Goal: Task Accomplishment & Management: Complete application form

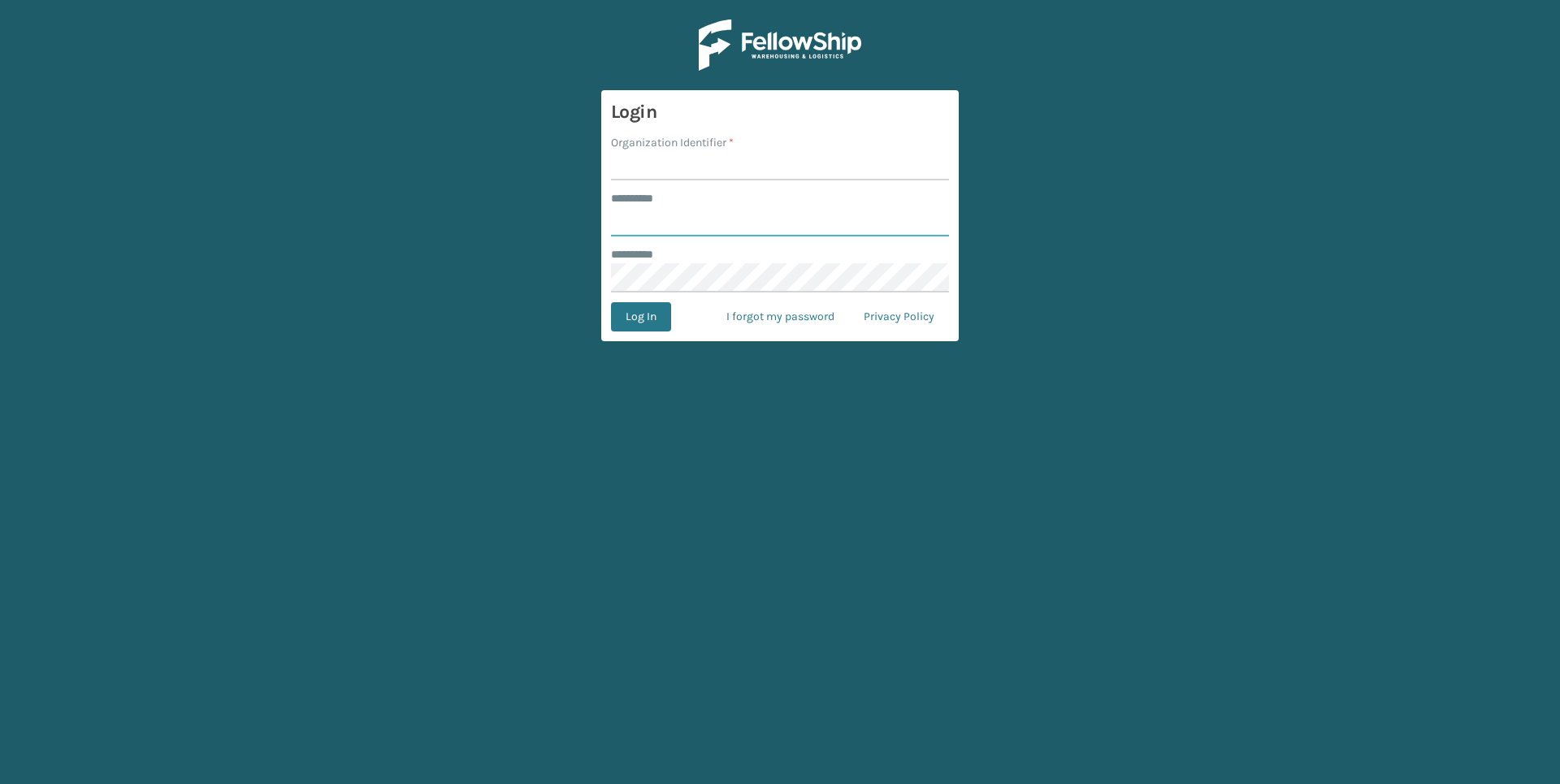
type input "******"
drag, startPoint x: 785, startPoint y: 163, endPoint x: 773, endPoint y: 172, distance: 15.0
click at [785, 162] on input "Organization Identifier *" at bounding box center [780, 165] width 338 height 29
type input "Foamtex"
click at [641, 314] on button "Log In" at bounding box center [642, 317] width 60 height 29
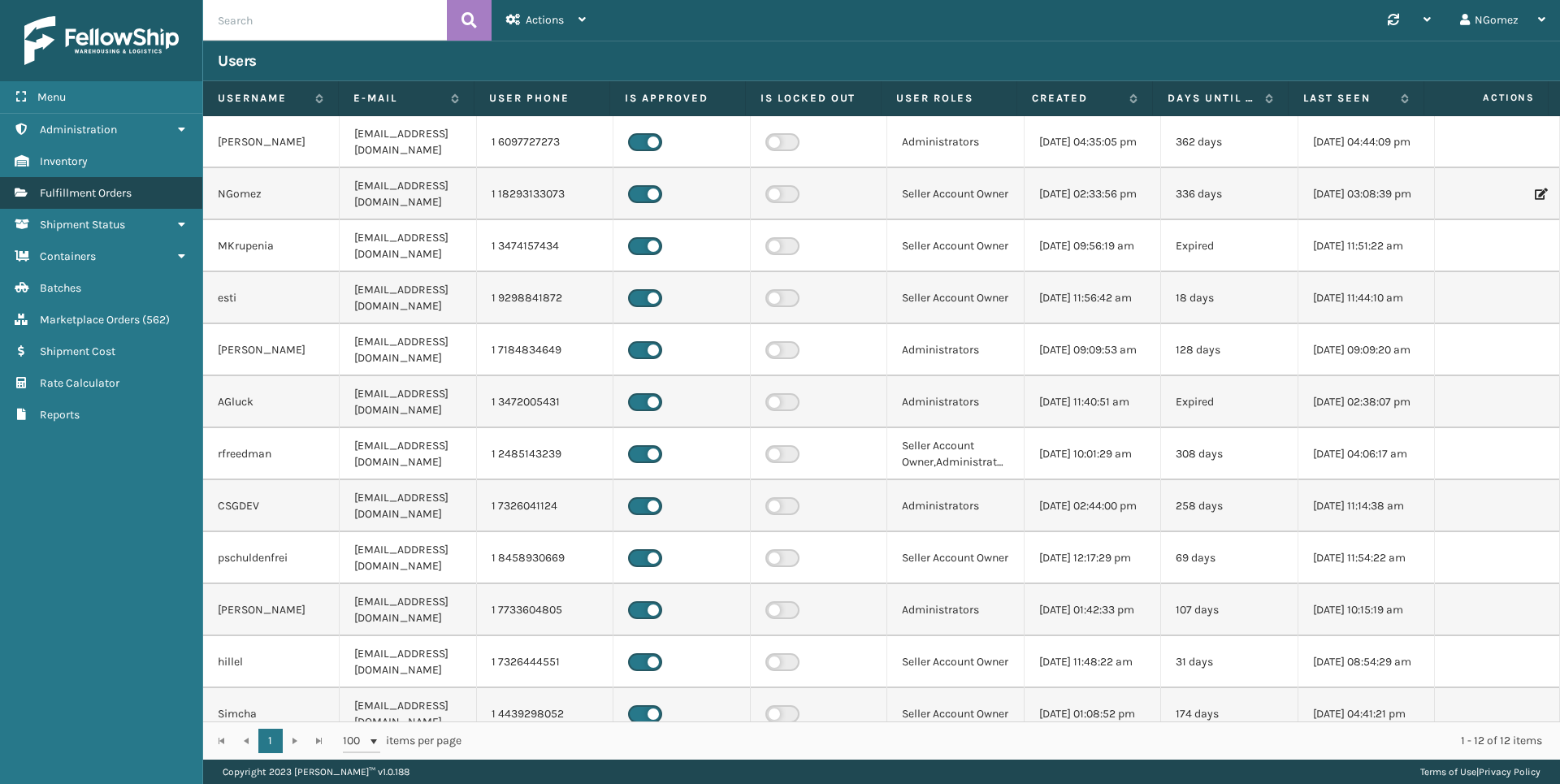
click at [120, 194] on span "Fulfillment Orders" at bounding box center [86, 193] width 92 height 14
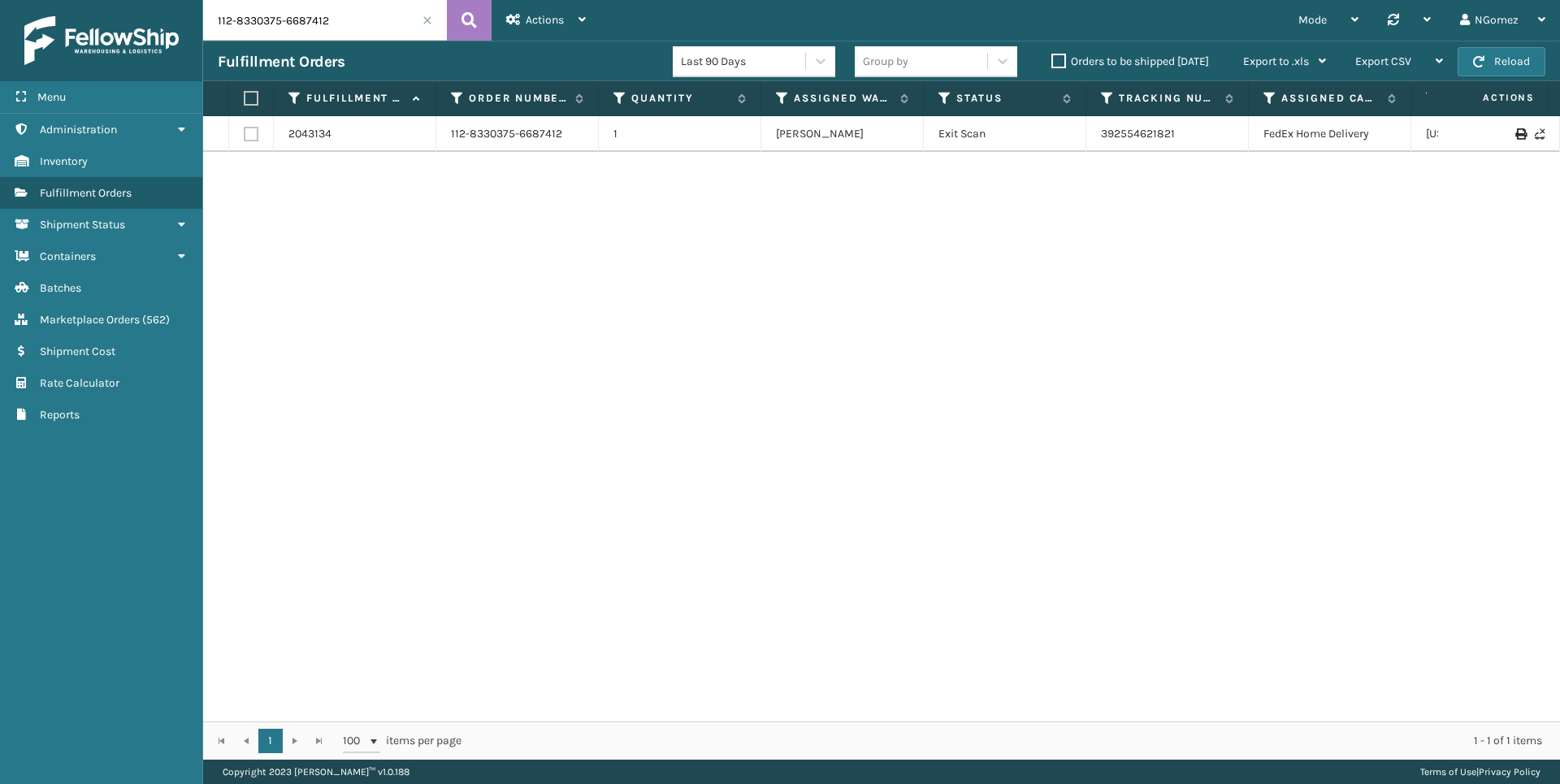
click at [333, 20] on input "112-8330375-6687412" at bounding box center [325, 20] width 244 height 41
click at [300, 15] on input "112-8330375-6687412" at bounding box center [325, 20] width 244 height 41
click at [228, 23] on input "3638" at bounding box center [325, 20] width 244 height 41
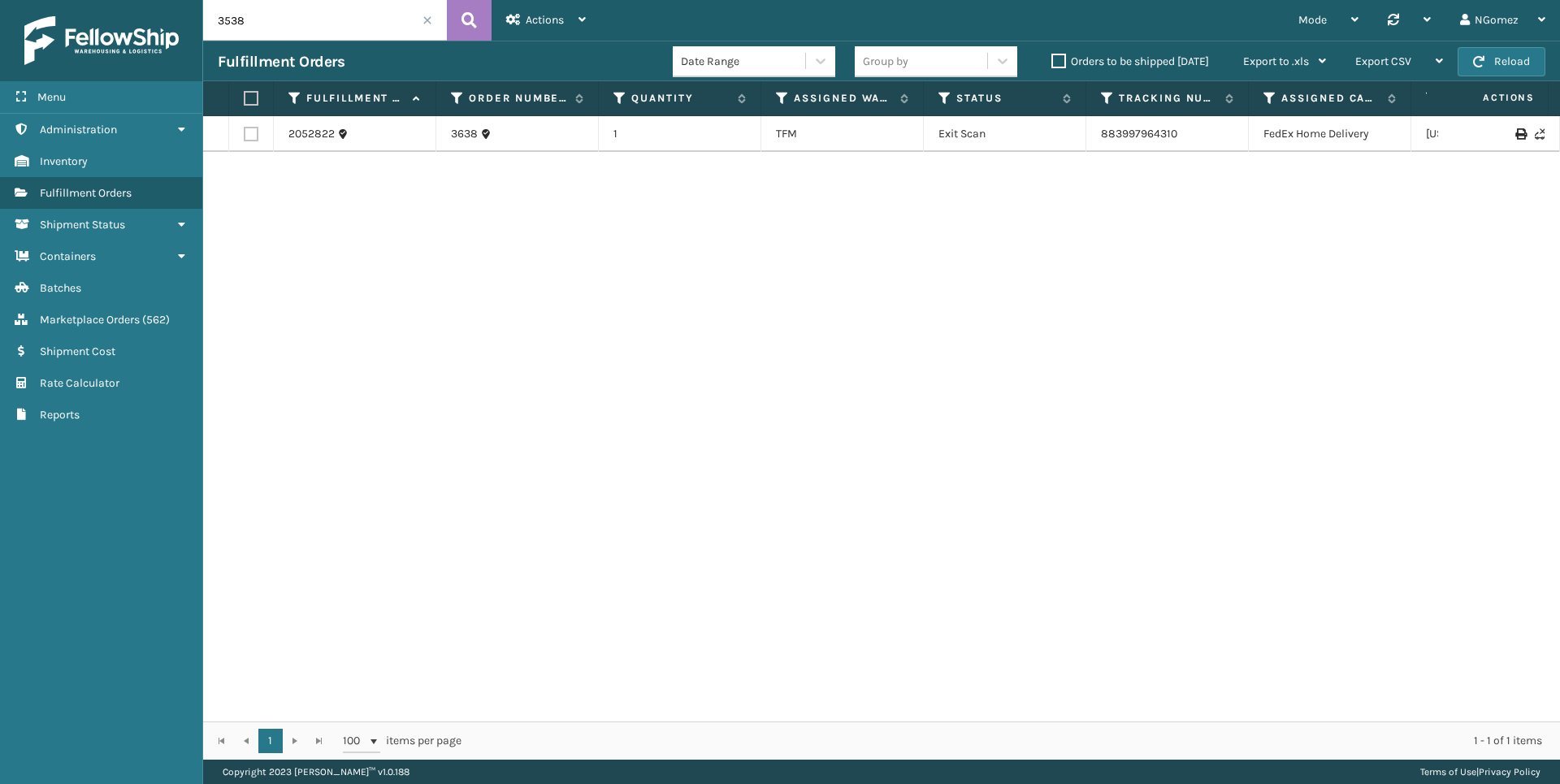
type input "3538"
click at [133, 319] on span "Marketplace Orders" at bounding box center [90, 320] width 100 height 14
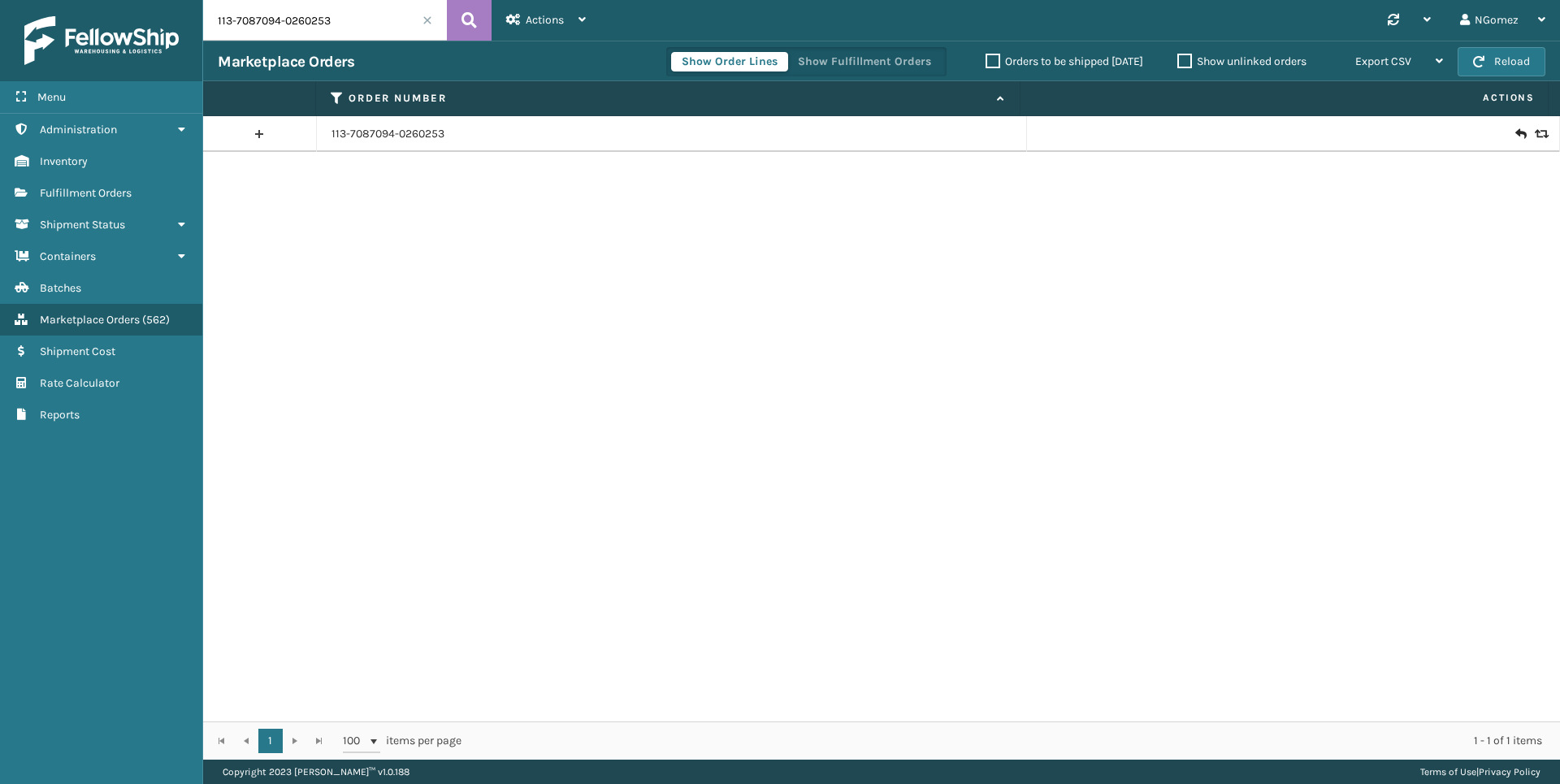
click at [342, 29] on input "113-7087094-0260253" at bounding box center [325, 20] width 244 height 41
click at [340, 25] on input "113-7087094-0260253" at bounding box center [325, 20] width 244 height 41
click at [349, 24] on input "113-7087094-0260253" at bounding box center [325, 20] width 244 height 41
drag, startPoint x: 349, startPoint y: 24, endPoint x: 423, endPoint y: 96, distance: 103.2
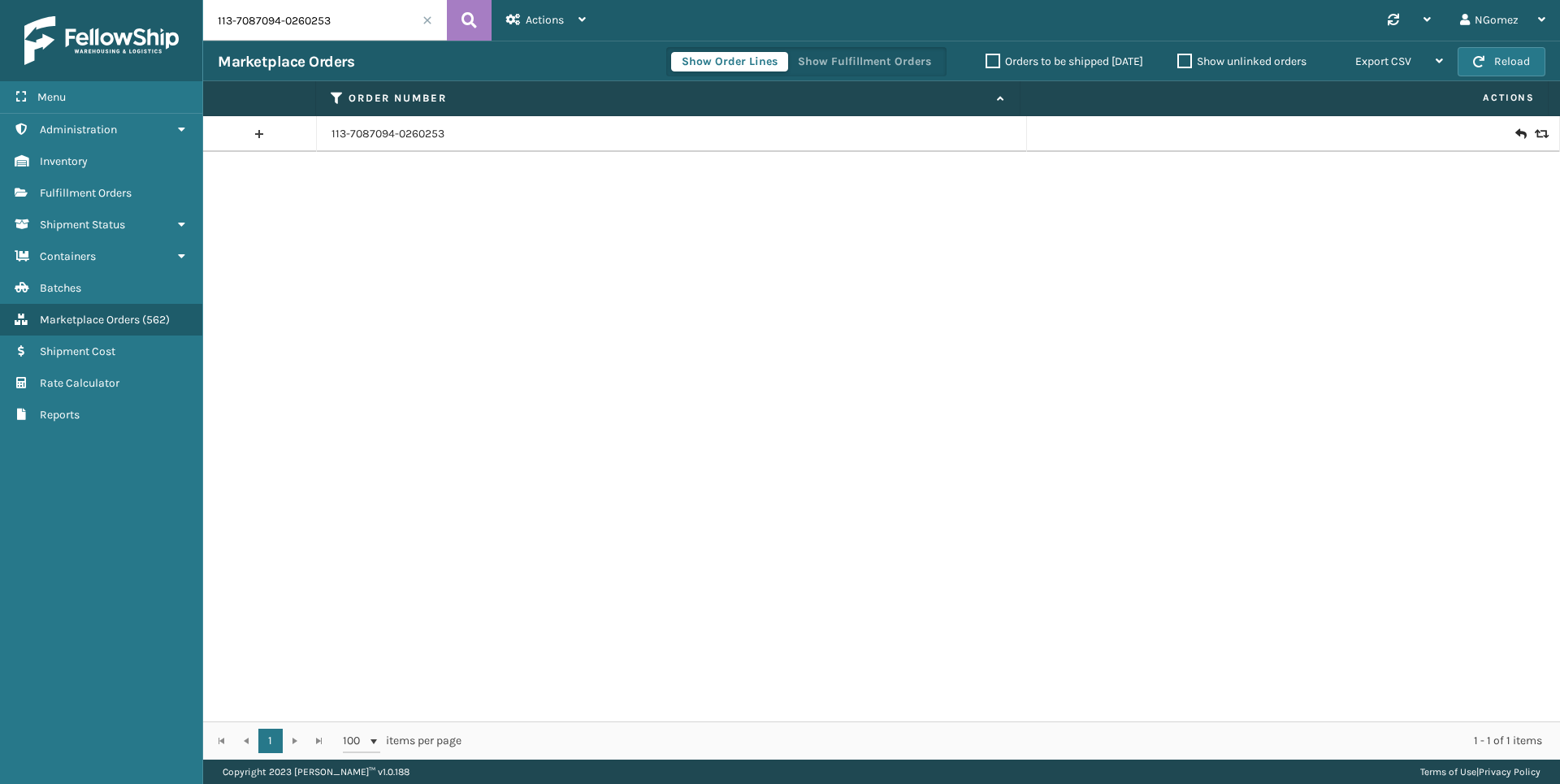
click at [350, 24] on input "113-7087094-0260253" at bounding box center [325, 20] width 244 height 41
click at [364, 31] on input "113-7087094-0260253" at bounding box center [325, 20] width 244 height 41
click at [364, 27] on input "113-7087094-0260253" at bounding box center [325, 20] width 244 height 41
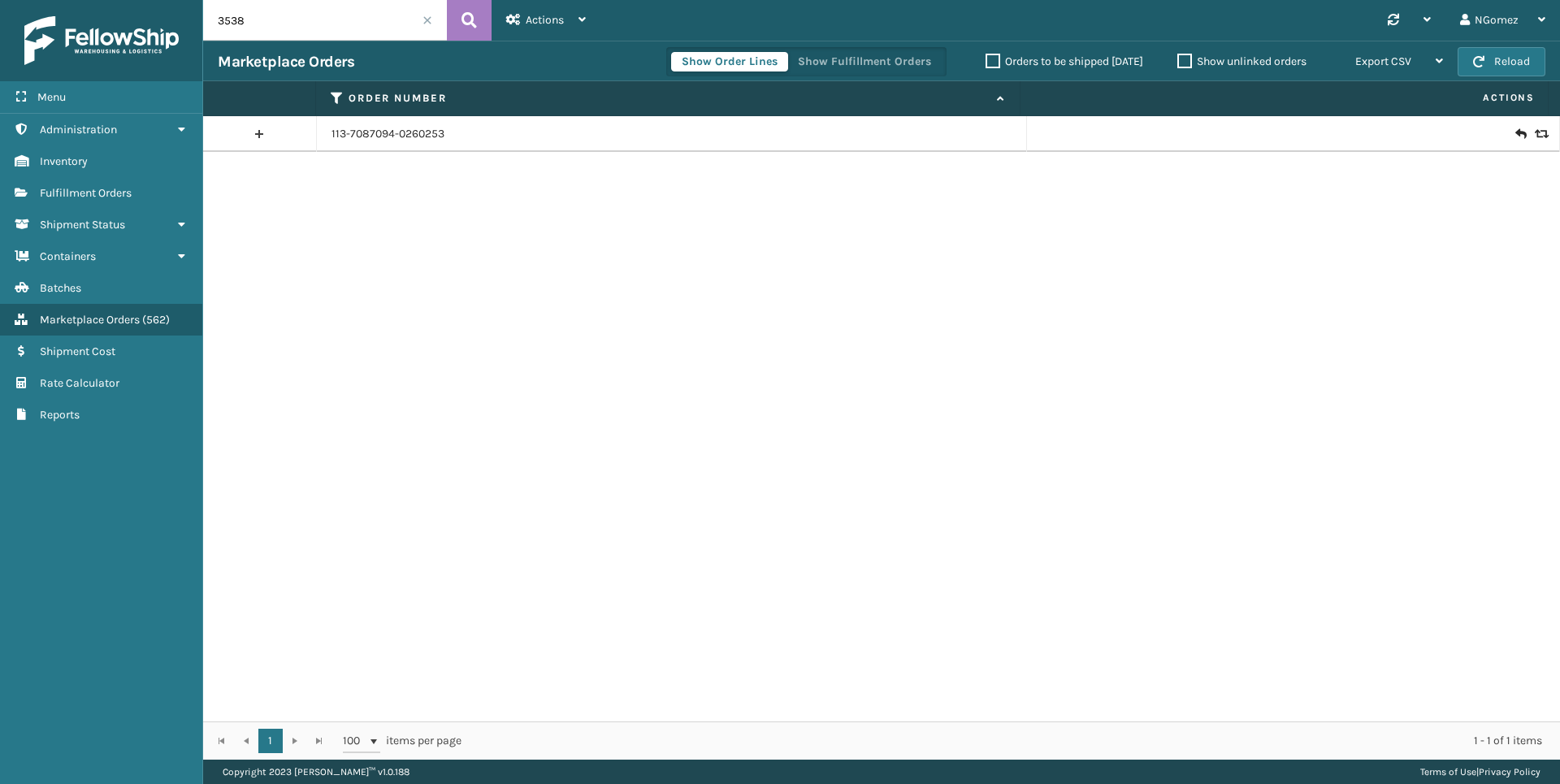
type input "3538"
click at [1516, 133] on icon at bounding box center [1521, 134] width 10 height 16
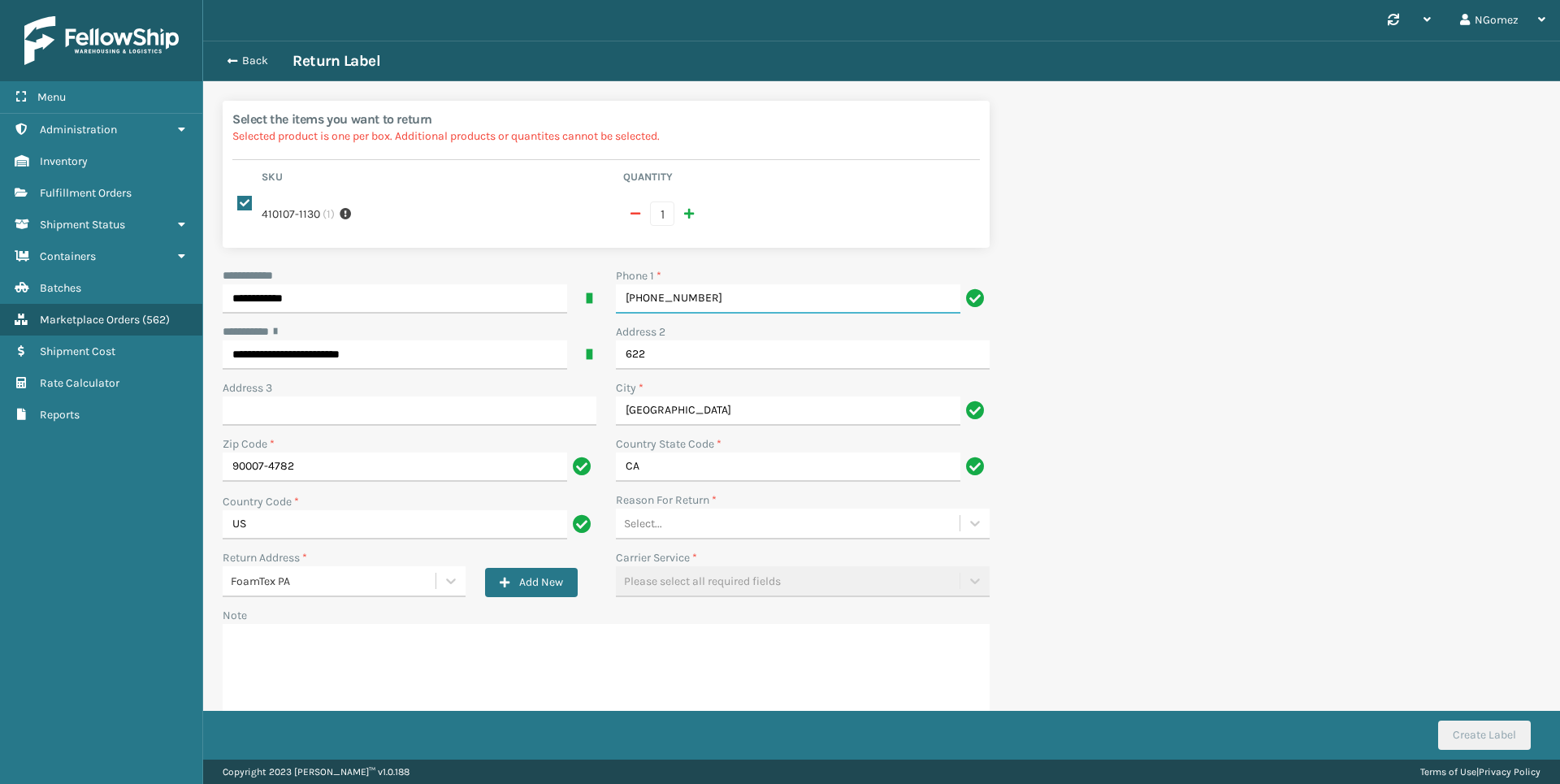
click at [711, 310] on input "[PHONE_NUMBER]" at bounding box center [787, 299] width 345 height 29
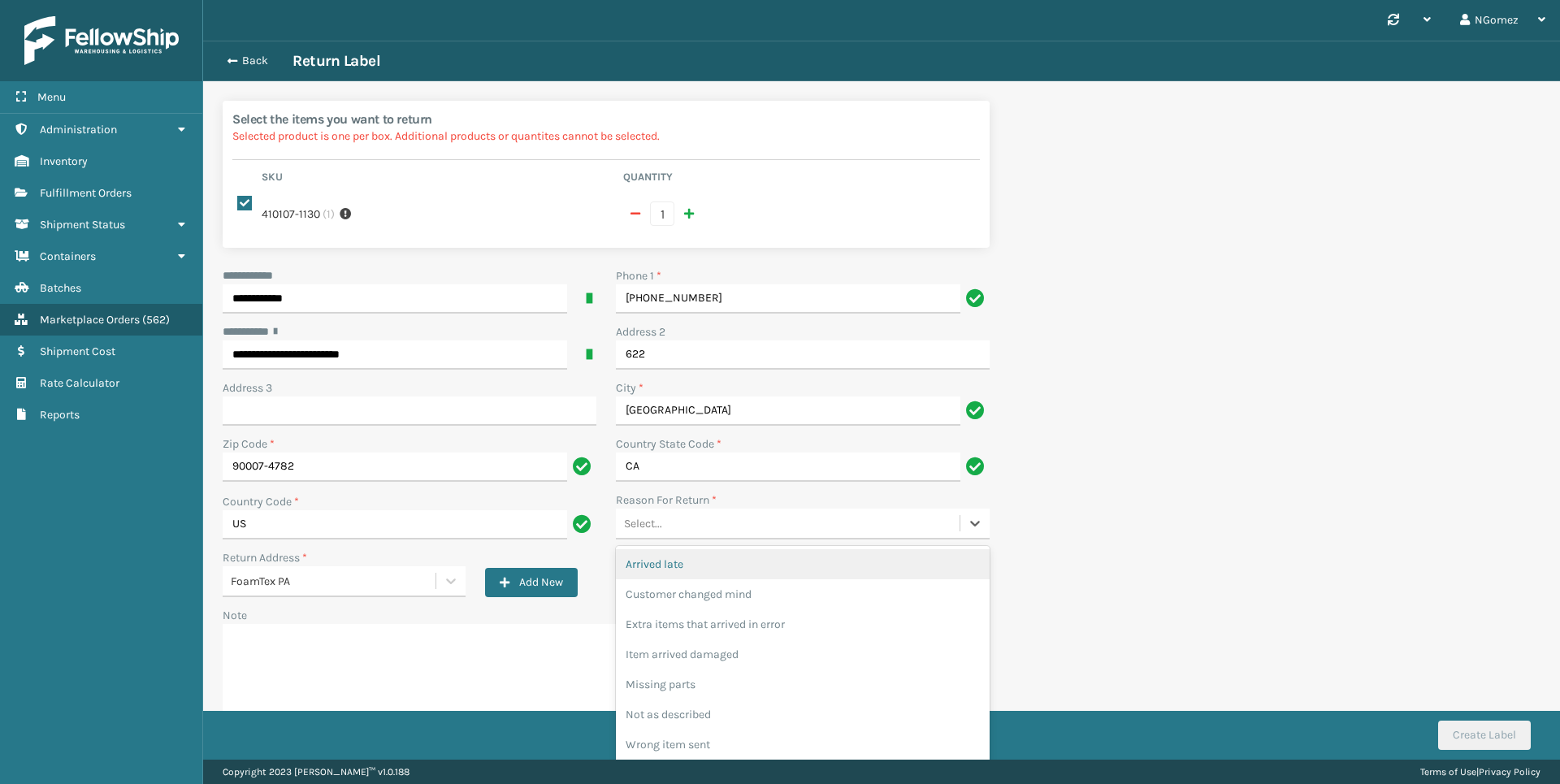
click at [704, 534] on div "Select..." at bounding box center [787, 523] width 344 height 27
click at [678, 589] on div "Customer changed mind" at bounding box center [802, 594] width 374 height 30
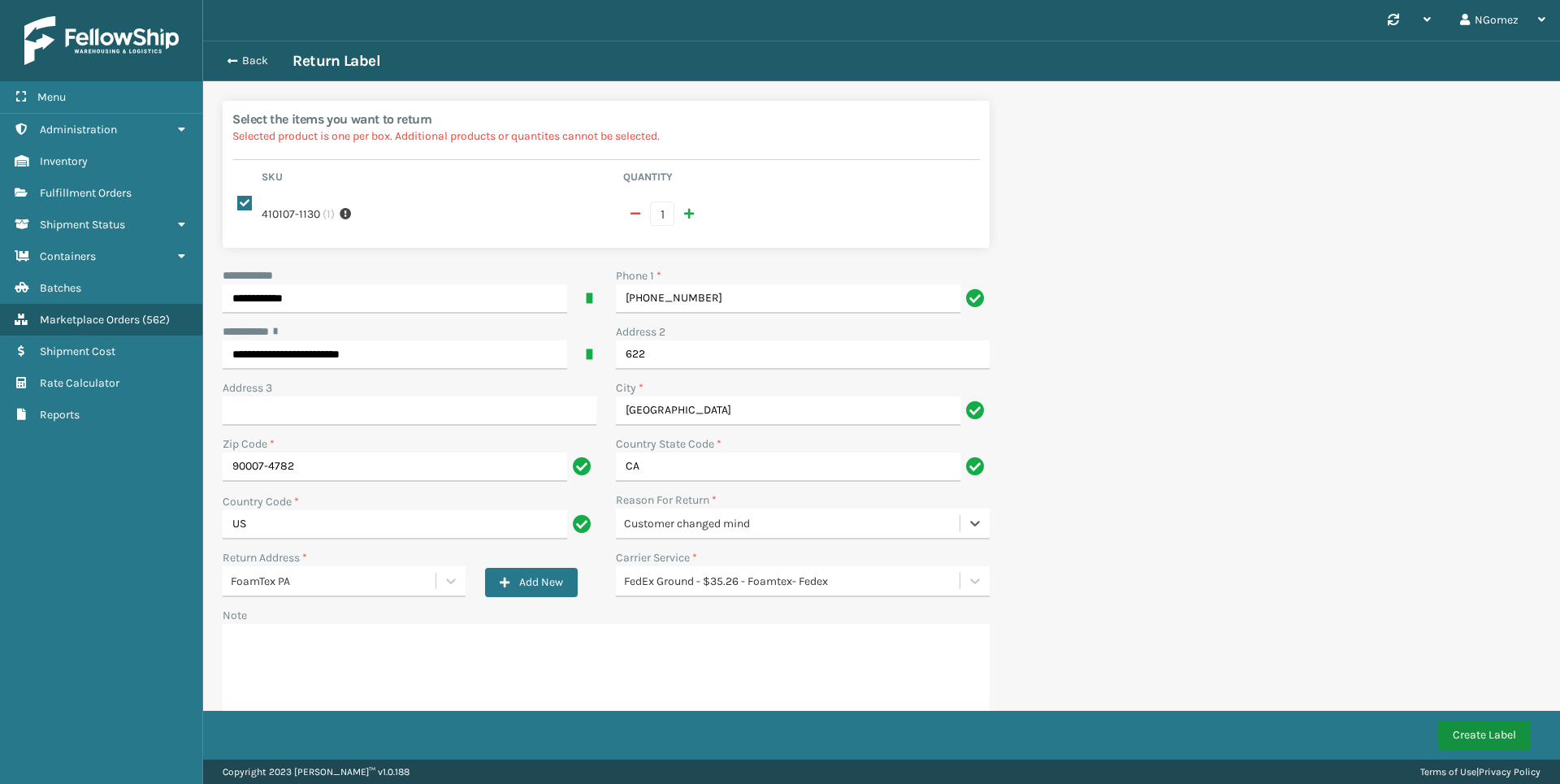
click at [1490, 726] on button "Create Label" at bounding box center [1484, 734] width 93 height 29
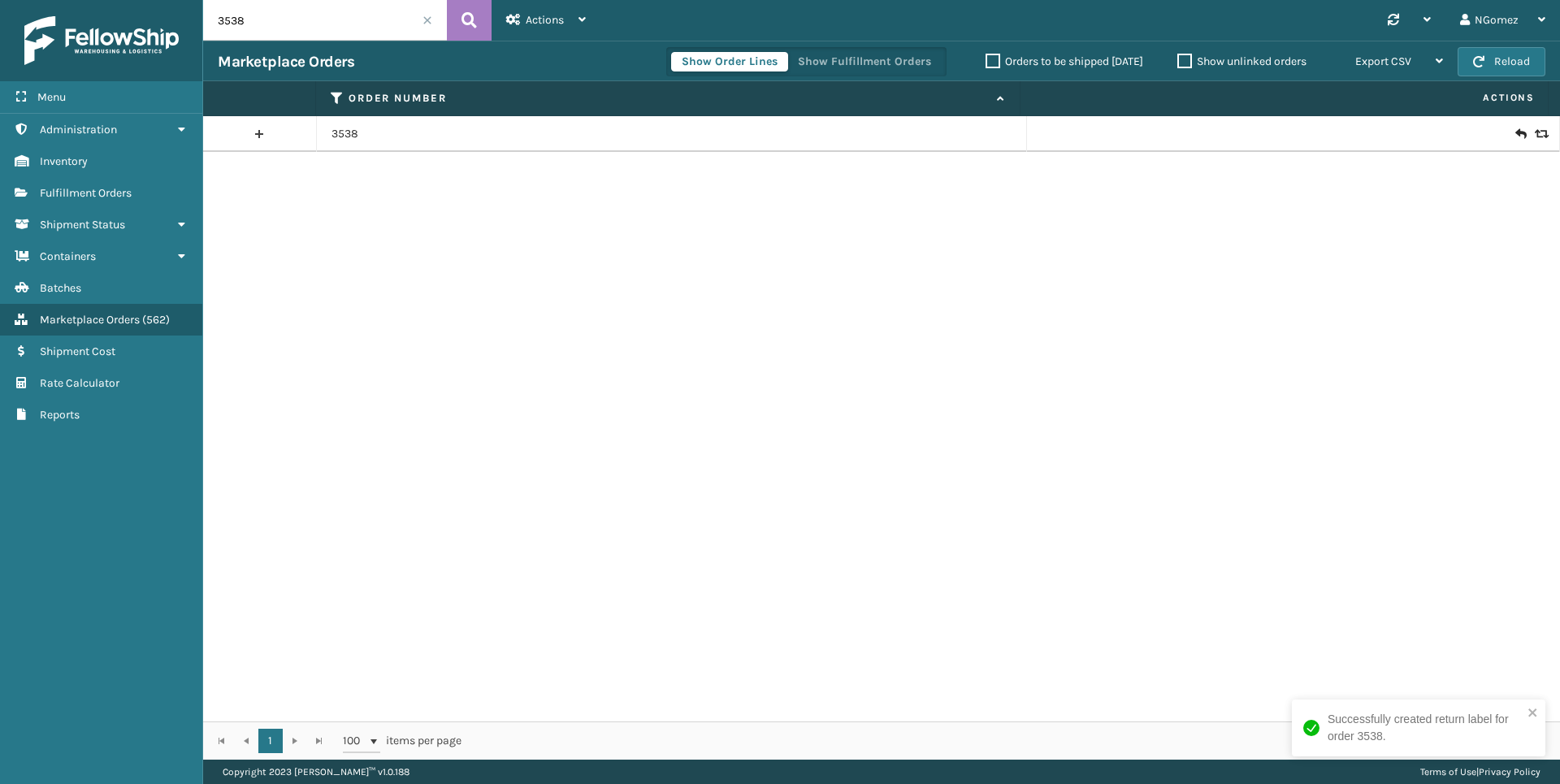
click at [305, 8] on input "3538" at bounding box center [325, 20] width 244 height 41
click at [286, 33] on input "3538" at bounding box center [325, 20] width 244 height 41
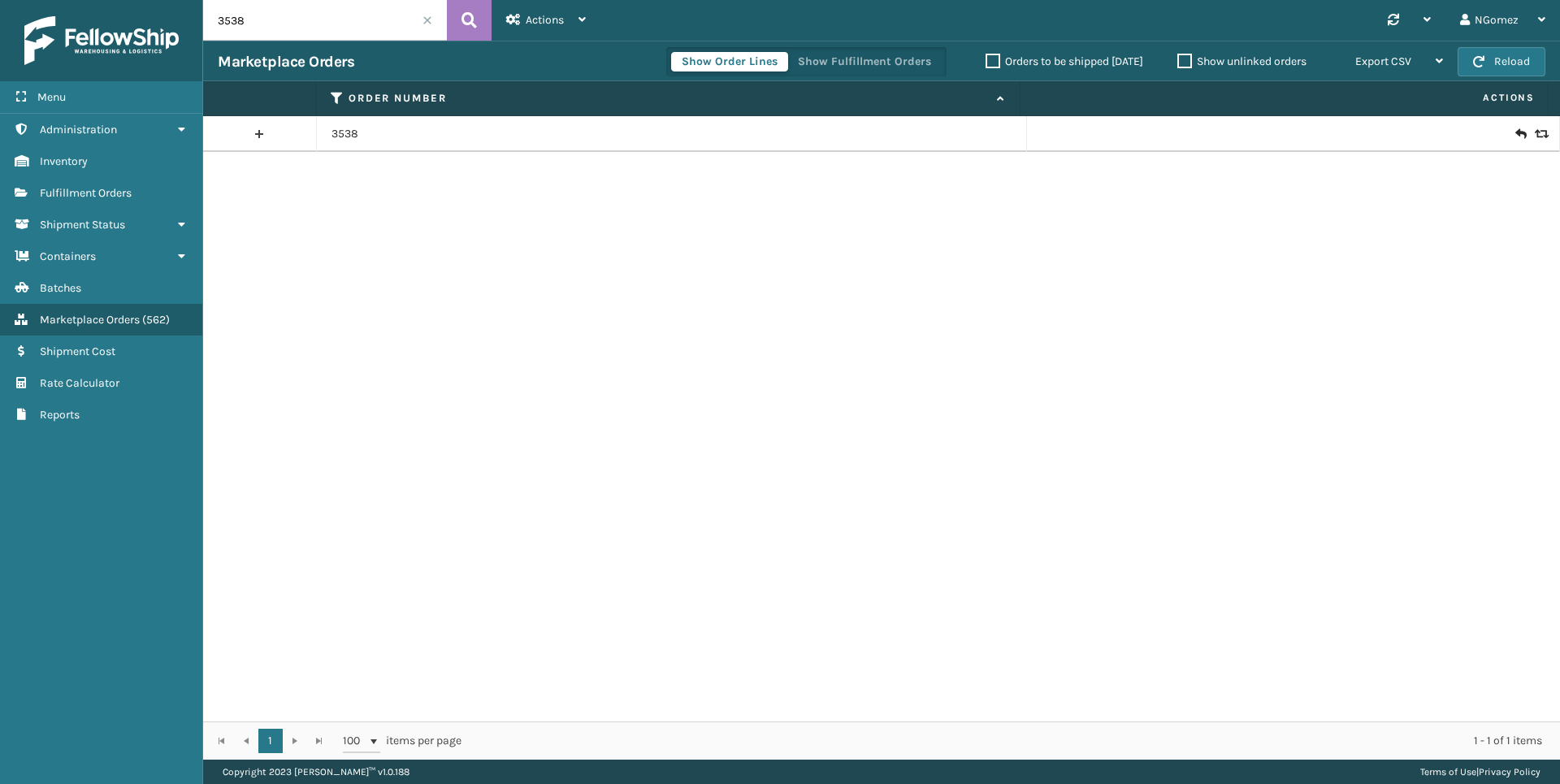
click at [286, 33] on input "3538" at bounding box center [325, 20] width 244 height 41
paste input "114-4338191-4876201"
type input "114-4338191-4876201"
click at [576, 22] on div "Actions" at bounding box center [547, 20] width 80 height 41
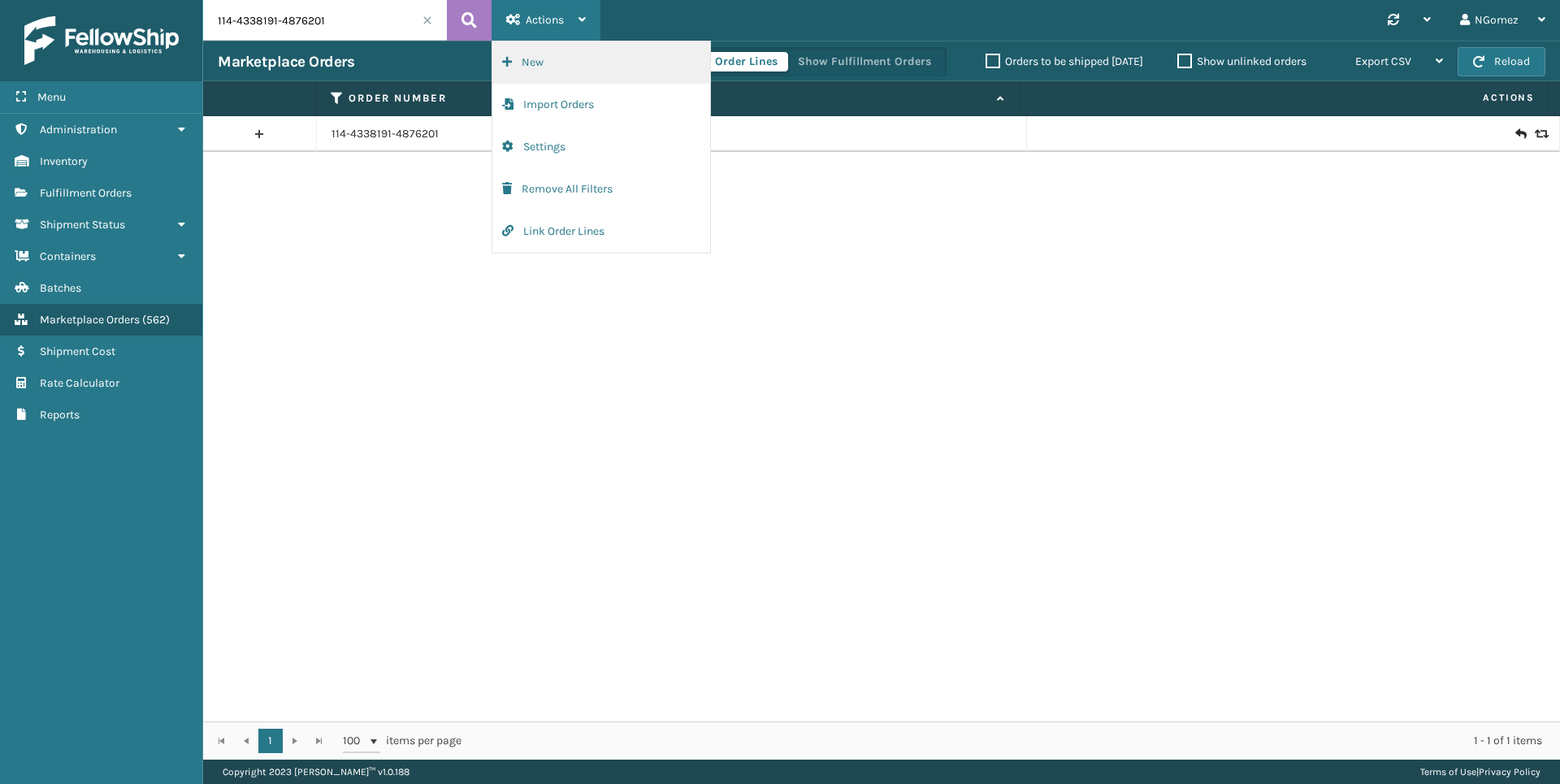
click at [561, 58] on button "New" at bounding box center [602, 62] width 218 height 42
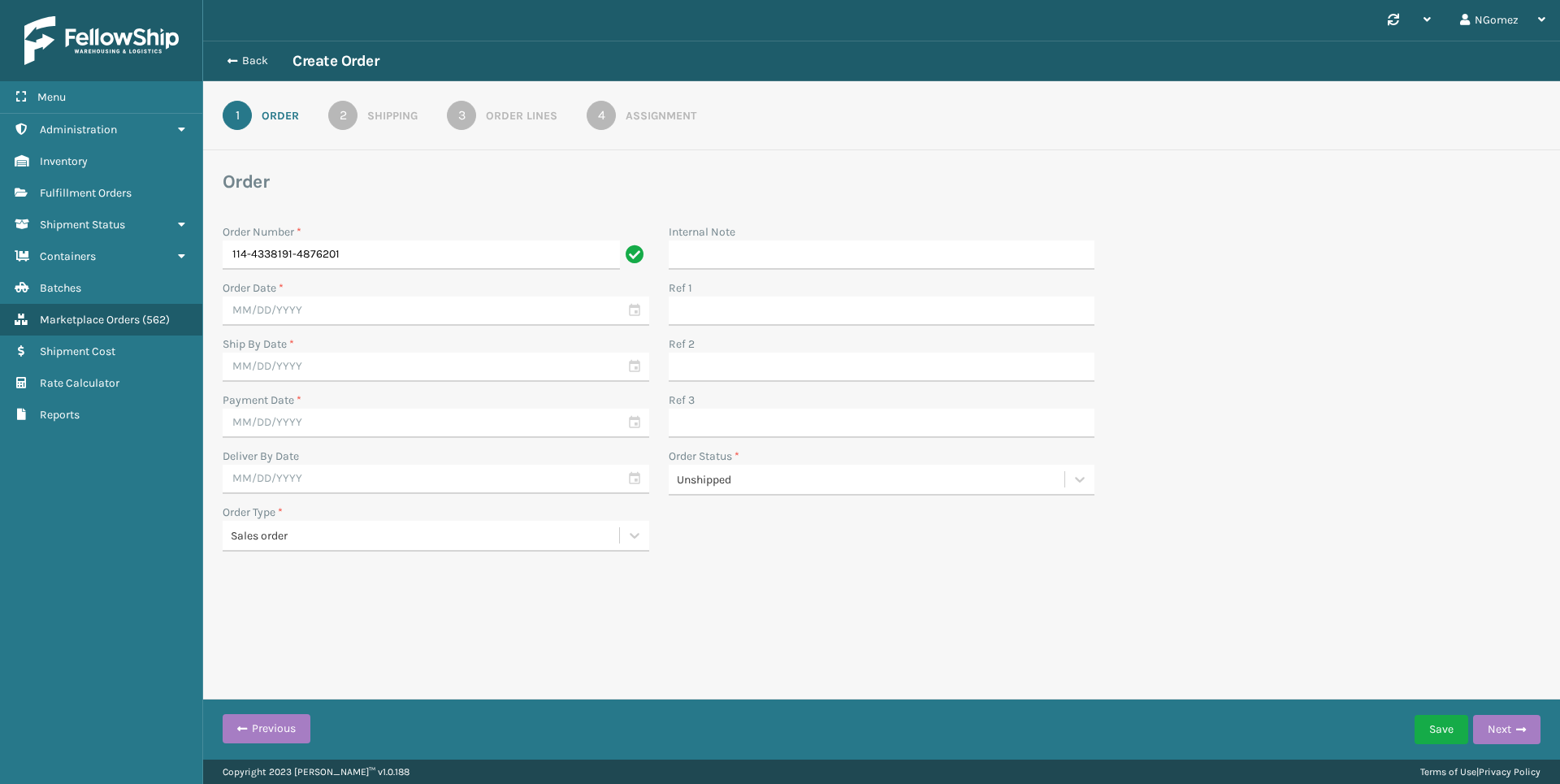
type input "114-4338191-4876201"
click at [520, 312] on input "text" at bounding box center [436, 311] width 427 height 29
click at [377, 407] on div "5" at bounding box center [382, 404] width 24 height 24
type input "[DATE]"
click at [367, 362] on input "text" at bounding box center [436, 367] width 427 height 29
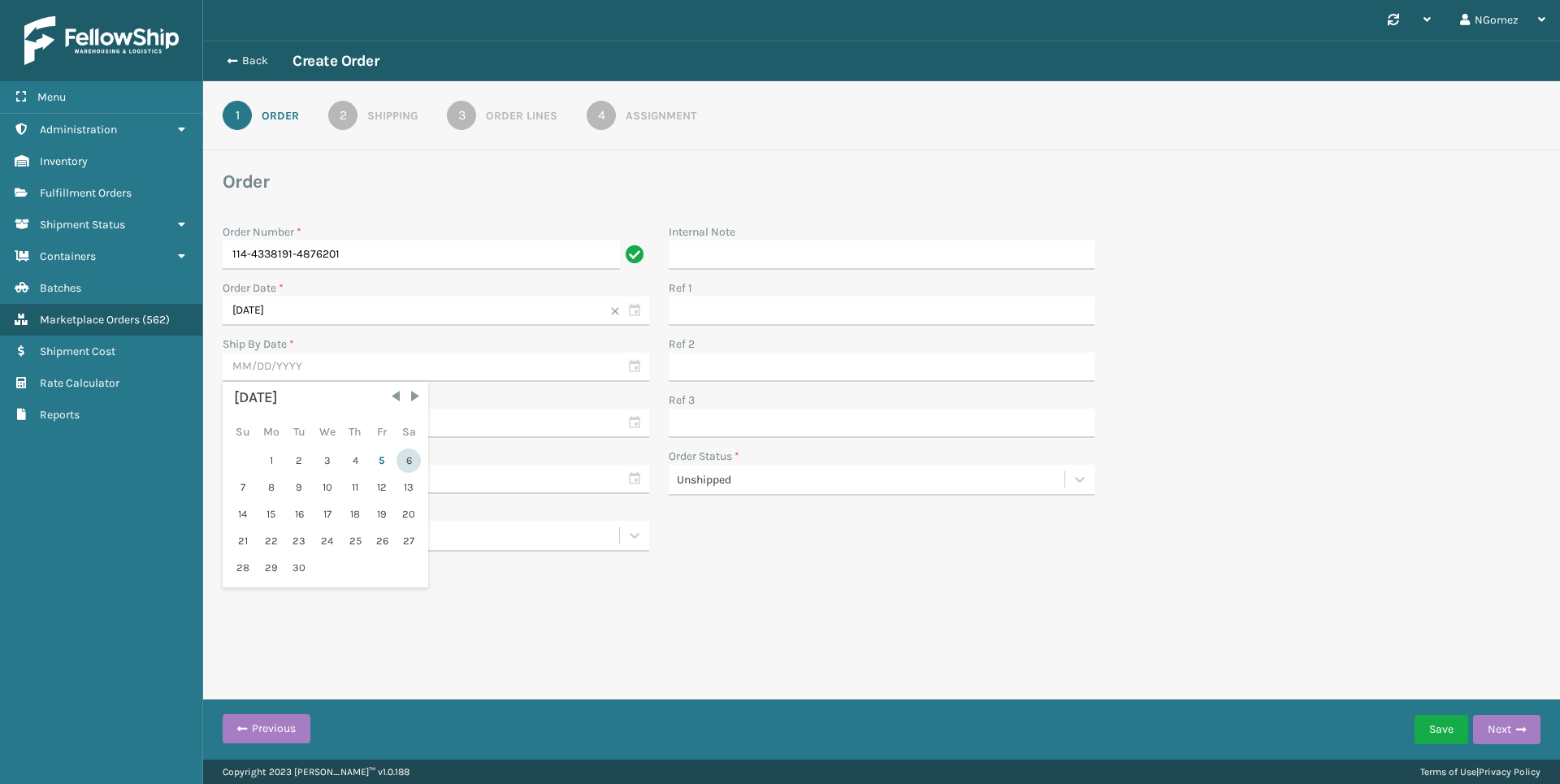
click at [410, 462] on div "6" at bounding box center [409, 460] width 24 height 24
type input "[DATE]"
click at [438, 433] on input "text" at bounding box center [436, 422] width 427 height 29
click at [387, 519] on div "5" at bounding box center [382, 516] width 24 height 24
type input "[DATE]"
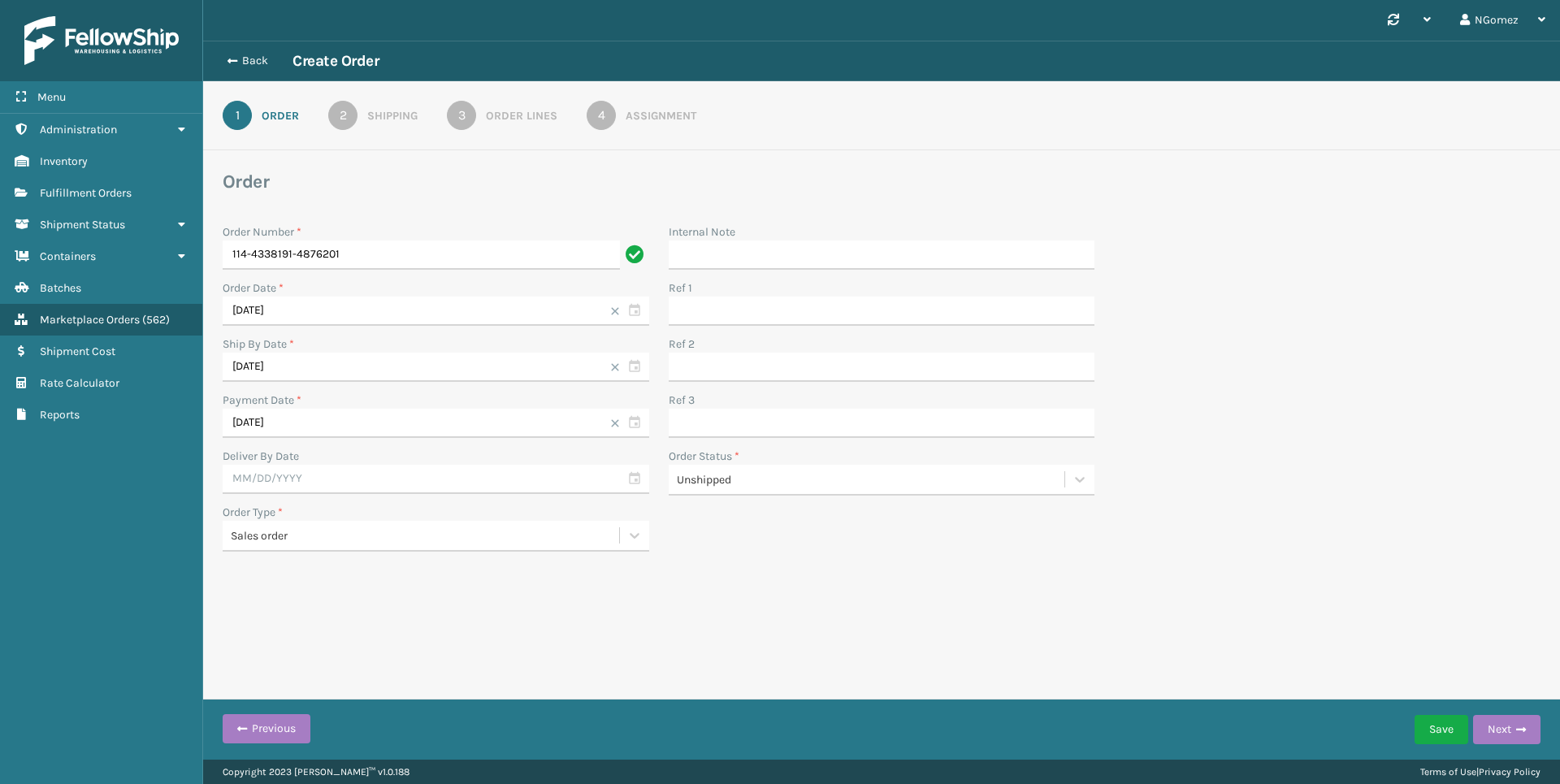
click at [383, 461] on div "Deliver By Date" at bounding box center [436, 455] width 427 height 17
click at [385, 477] on input "text" at bounding box center [436, 478] width 427 height 29
click at [239, 599] on div "7" at bounding box center [242, 599] width 25 height 24
type input "[DATE]"
click at [1525, 724] on span "button" at bounding box center [1521, 729] width 10 height 11
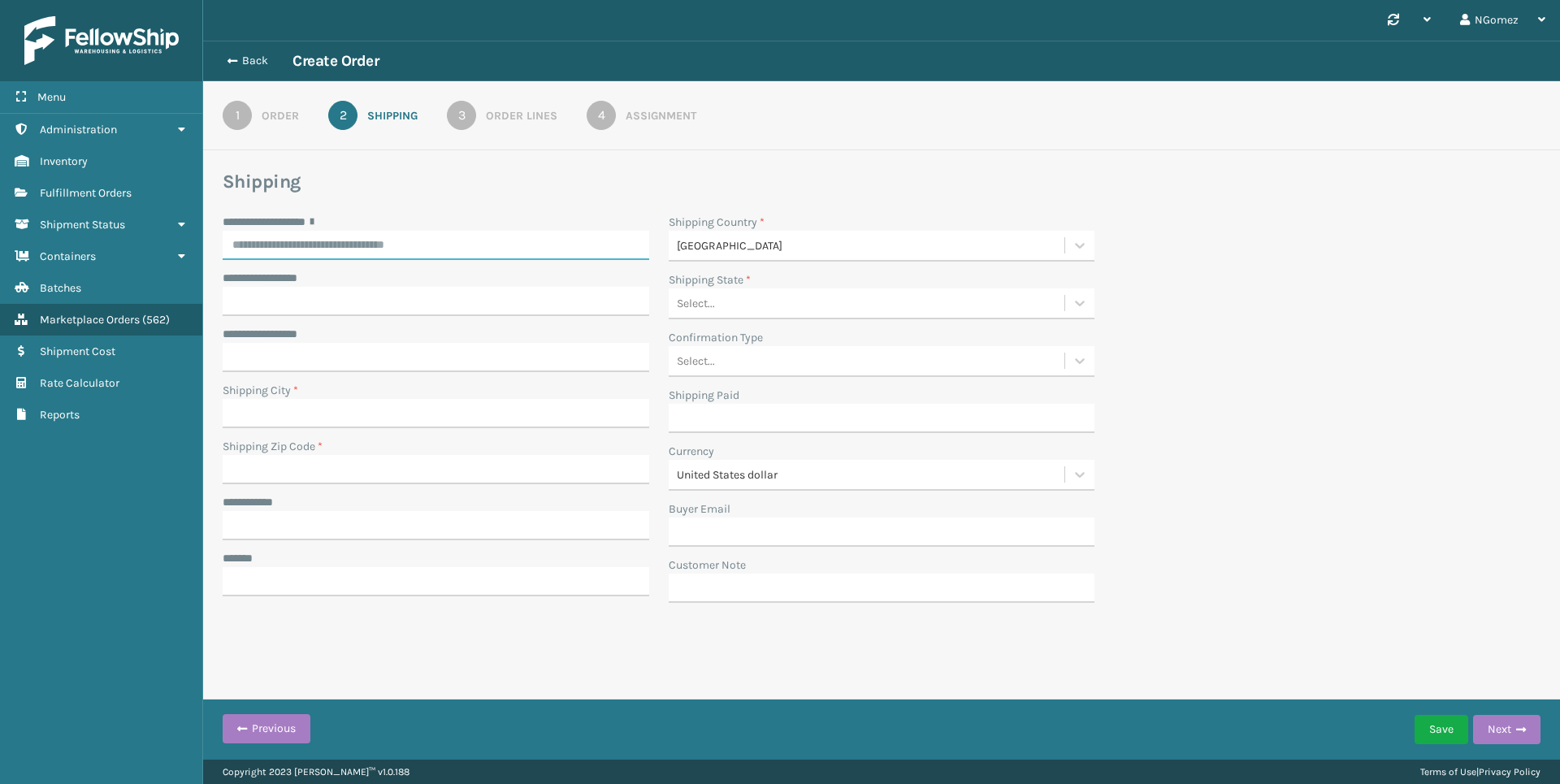
click at [481, 259] on input "**********" at bounding box center [436, 245] width 427 height 29
paste input "**********"
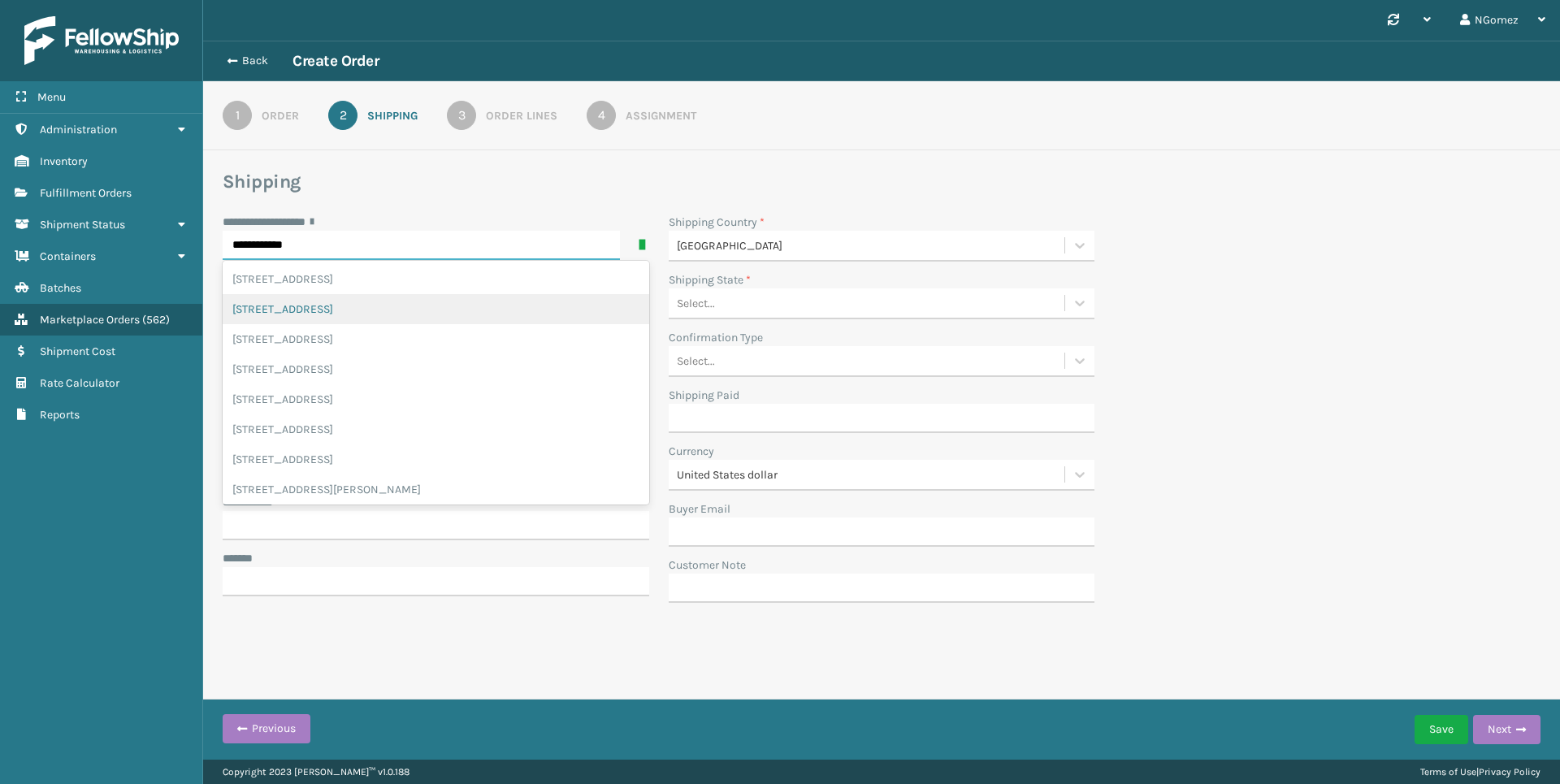
type input "**********"
click at [796, 300] on div "Select..." at bounding box center [866, 303] width 397 height 27
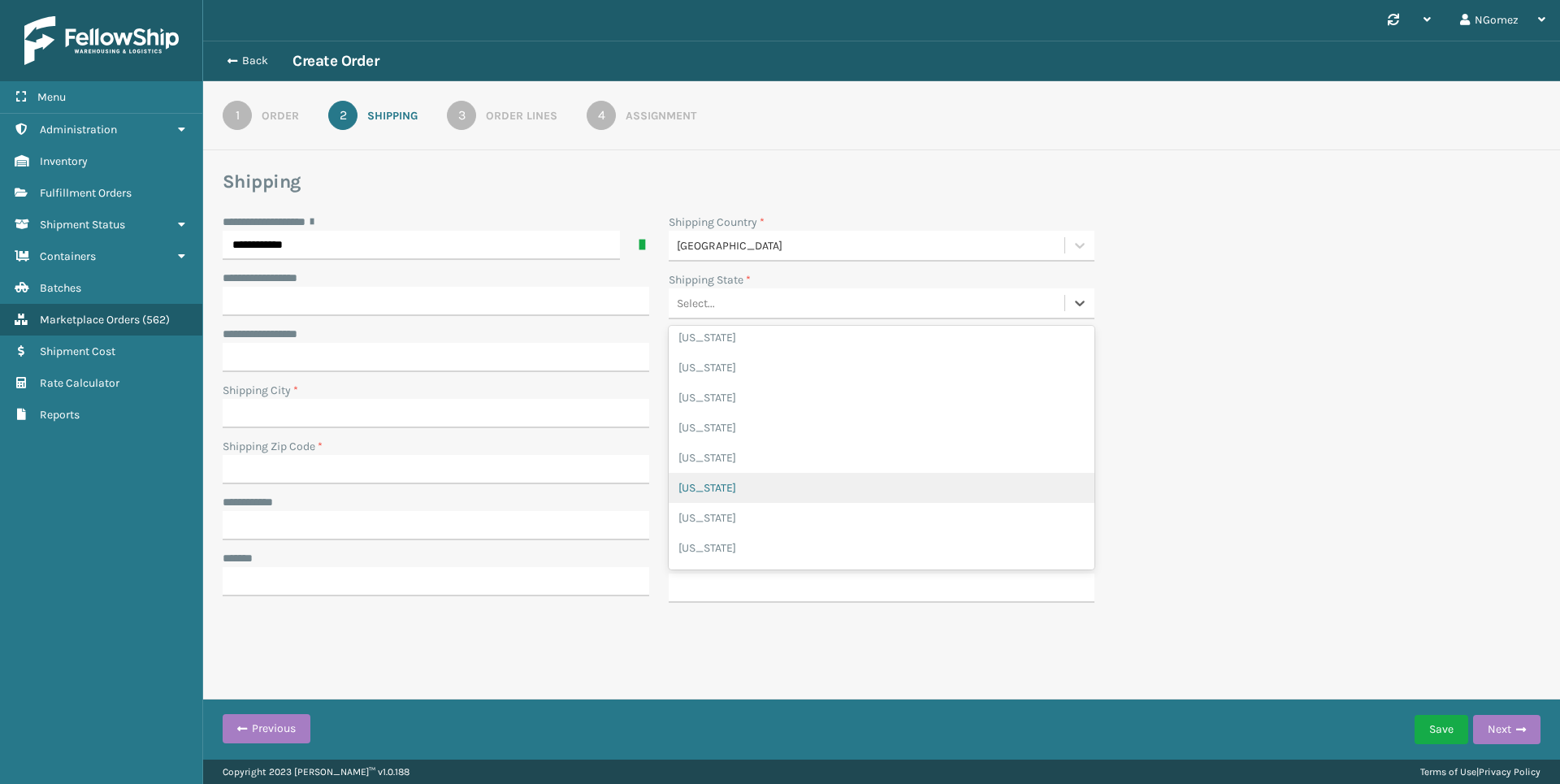
scroll to position [514, 0]
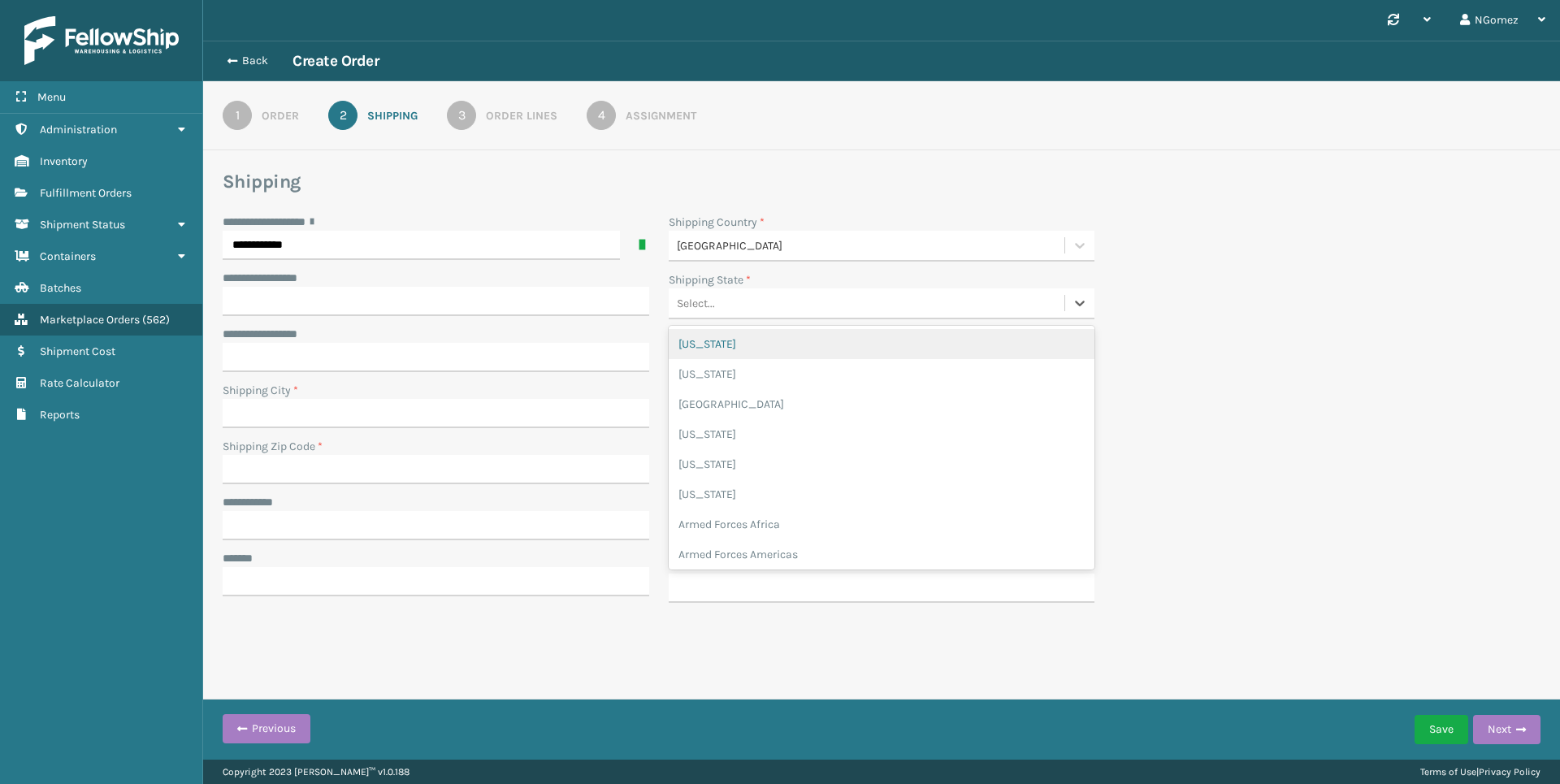
click at [866, 297] on div "Select..." at bounding box center [866, 303] width 397 height 27
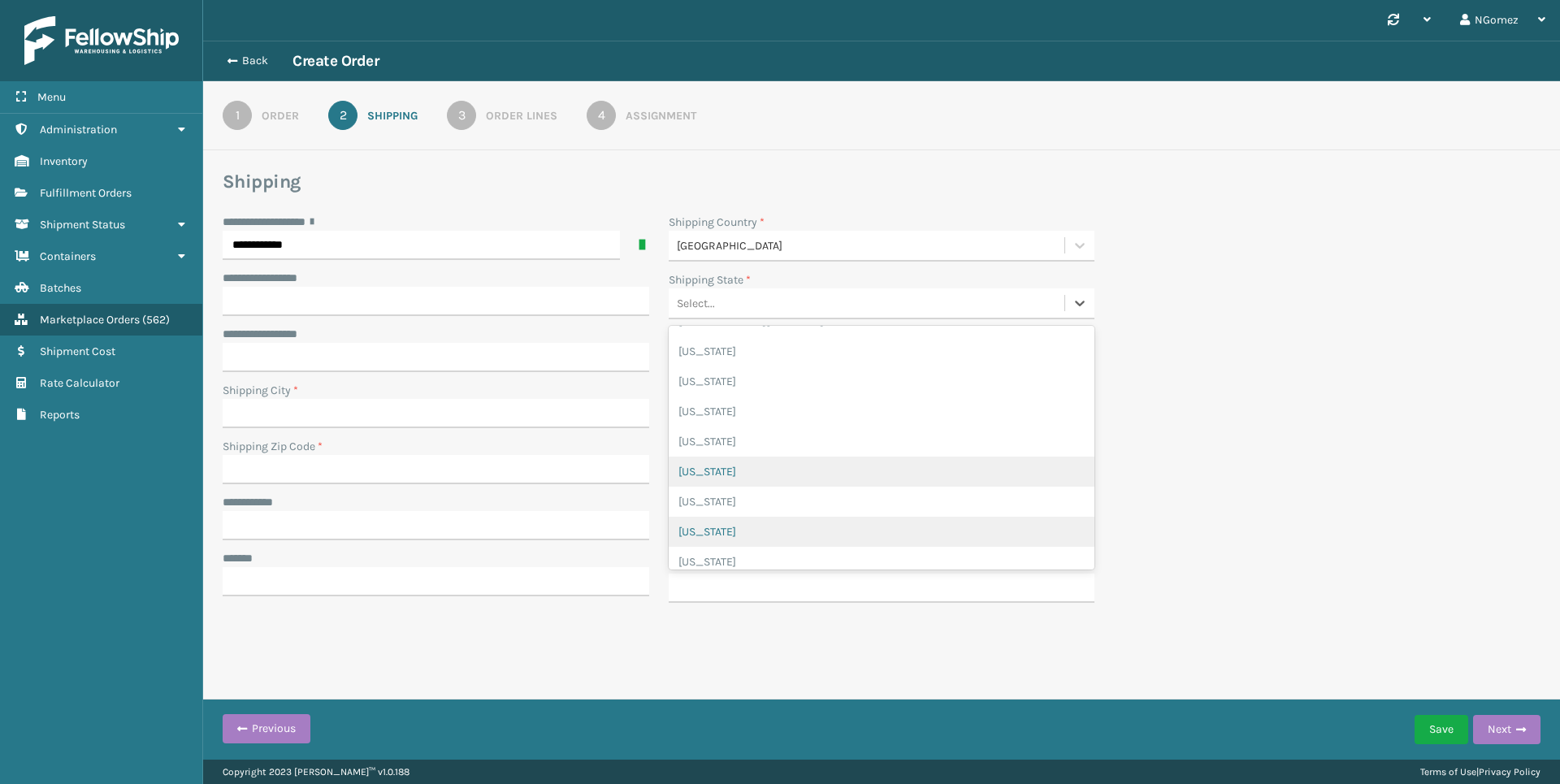
scroll to position [941, 0]
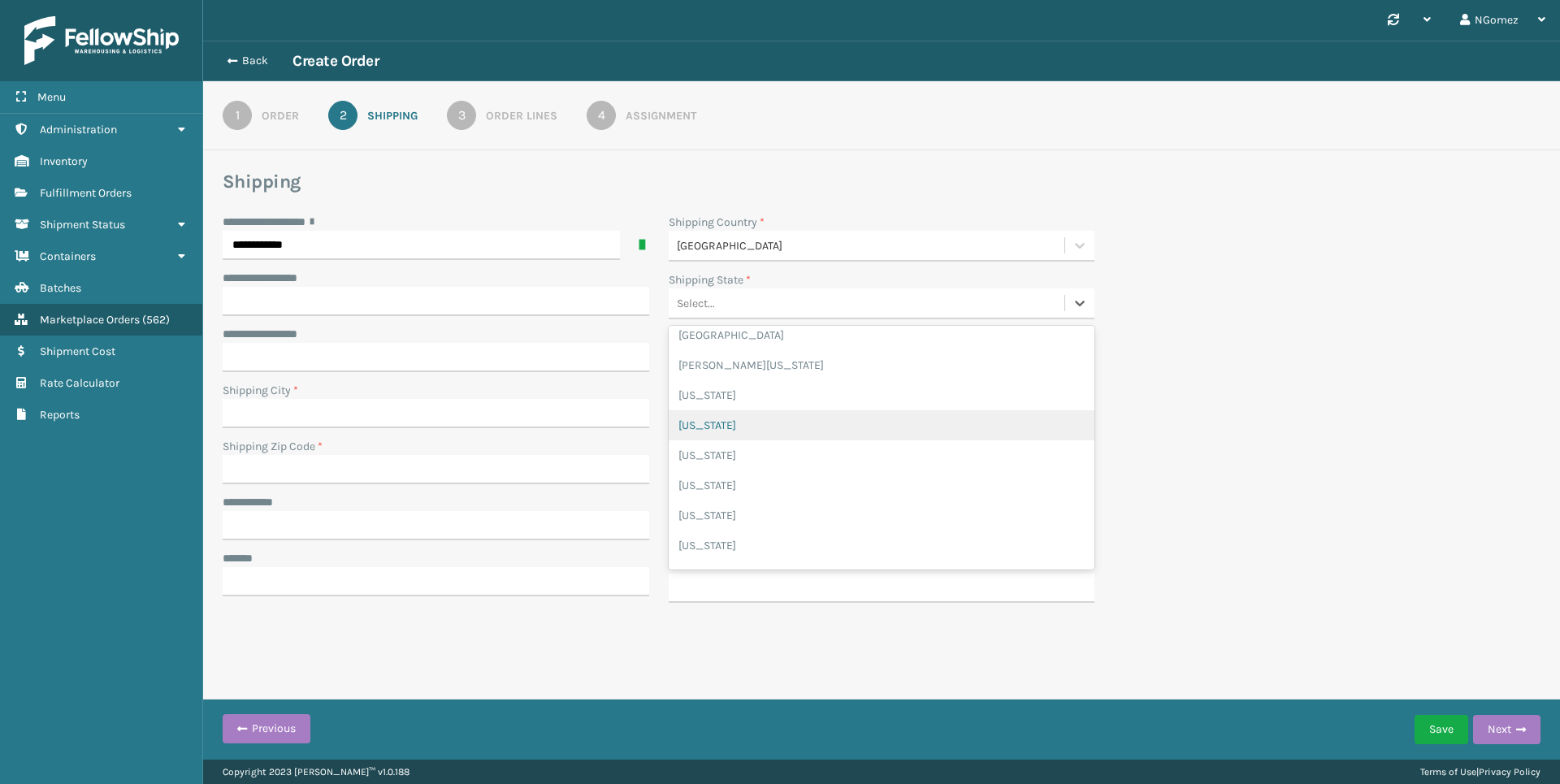
click at [781, 428] on div "[US_STATE]" at bounding box center [881, 425] width 427 height 30
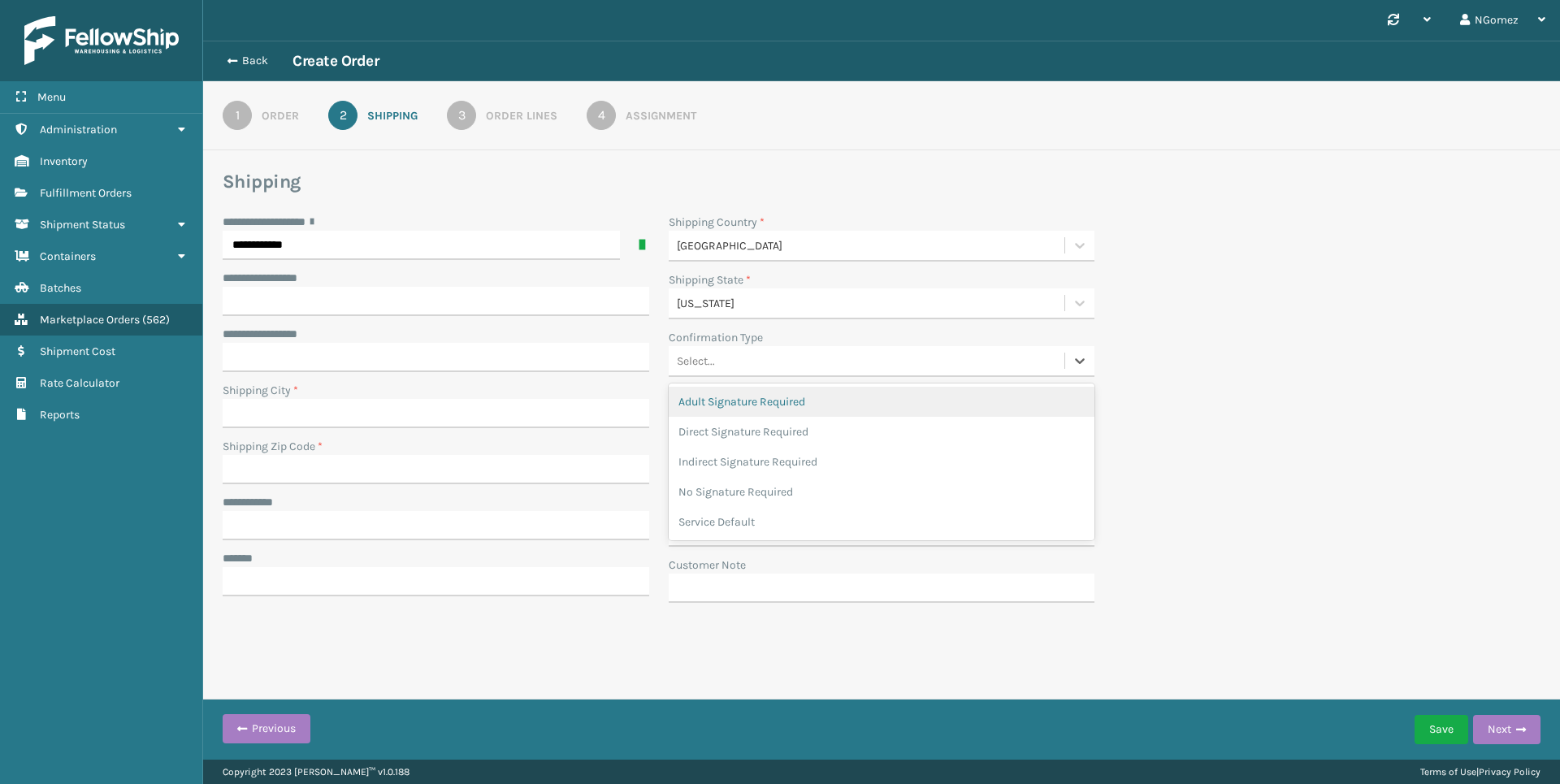
click at [764, 365] on div "Select..." at bounding box center [866, 361] width 397 height 27
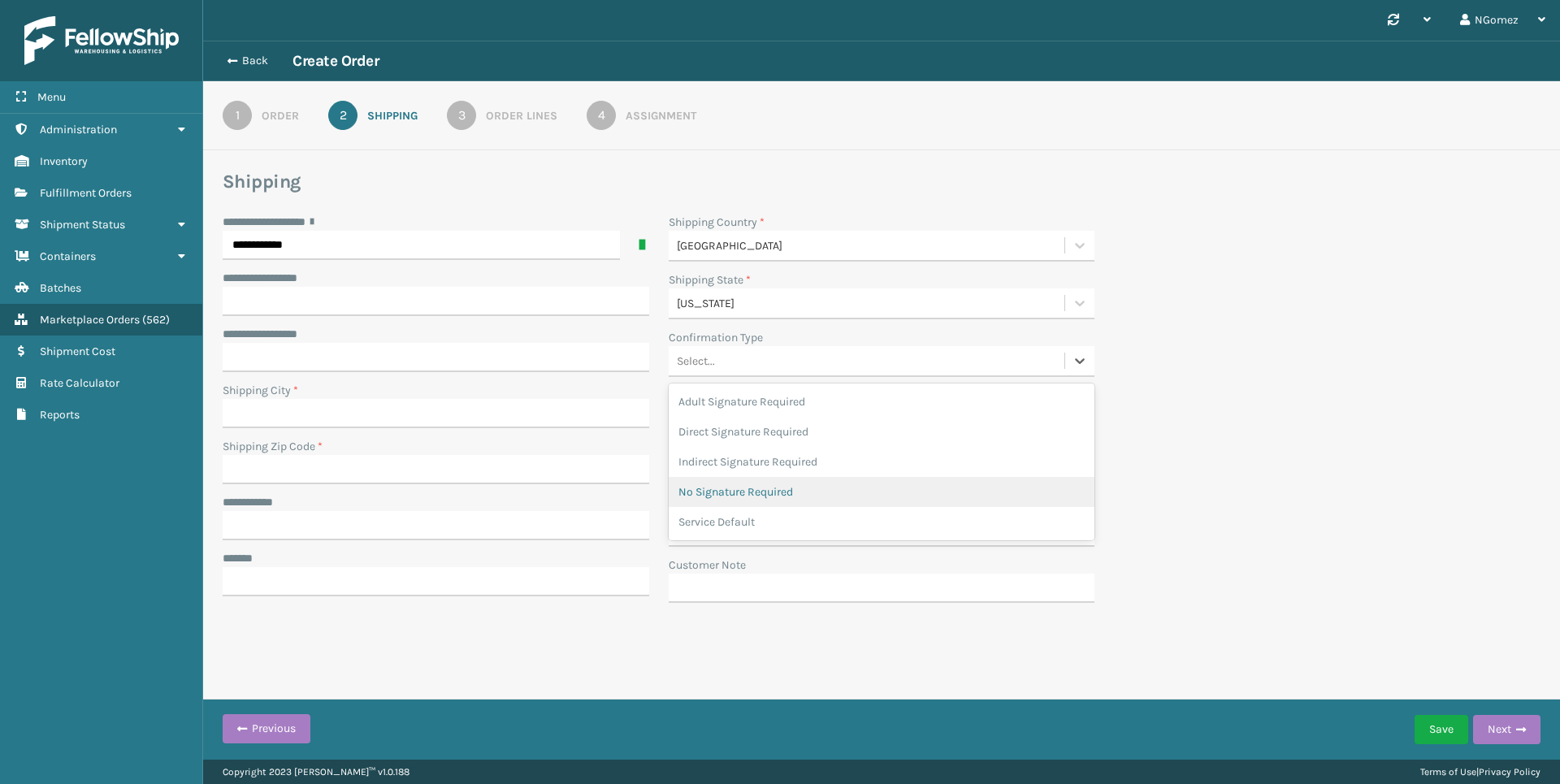
click at [751, 489] on div "No Signature Required" at bounding box center [881, 491] width 427 height 30
click at [334, 523] on input "**********" at bounding box center [436, 525] width 427 height 29
paste input "**********"
type input "**********"
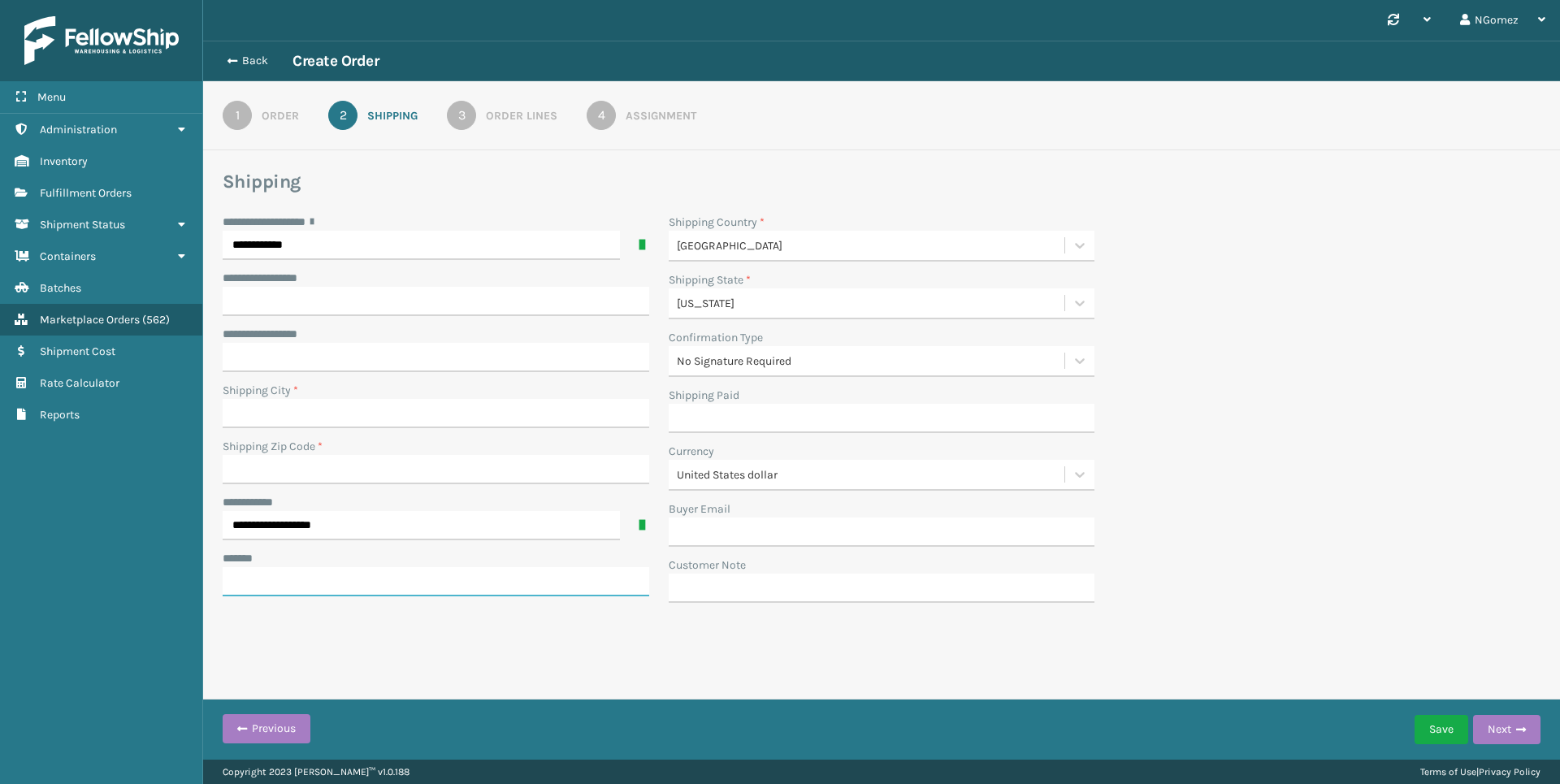
click at [394, 593] on input "***** *" at bounding box center [436, 581] width 427 height 29
paste input "**********"
type input "**********"
click at [787, 530] on input "Buyer Email" at bounding box center [881, 531] width 427 height 29
click at [690, 598] on input "Customer Note" at bounding box center [881, 587] width 427 height 29
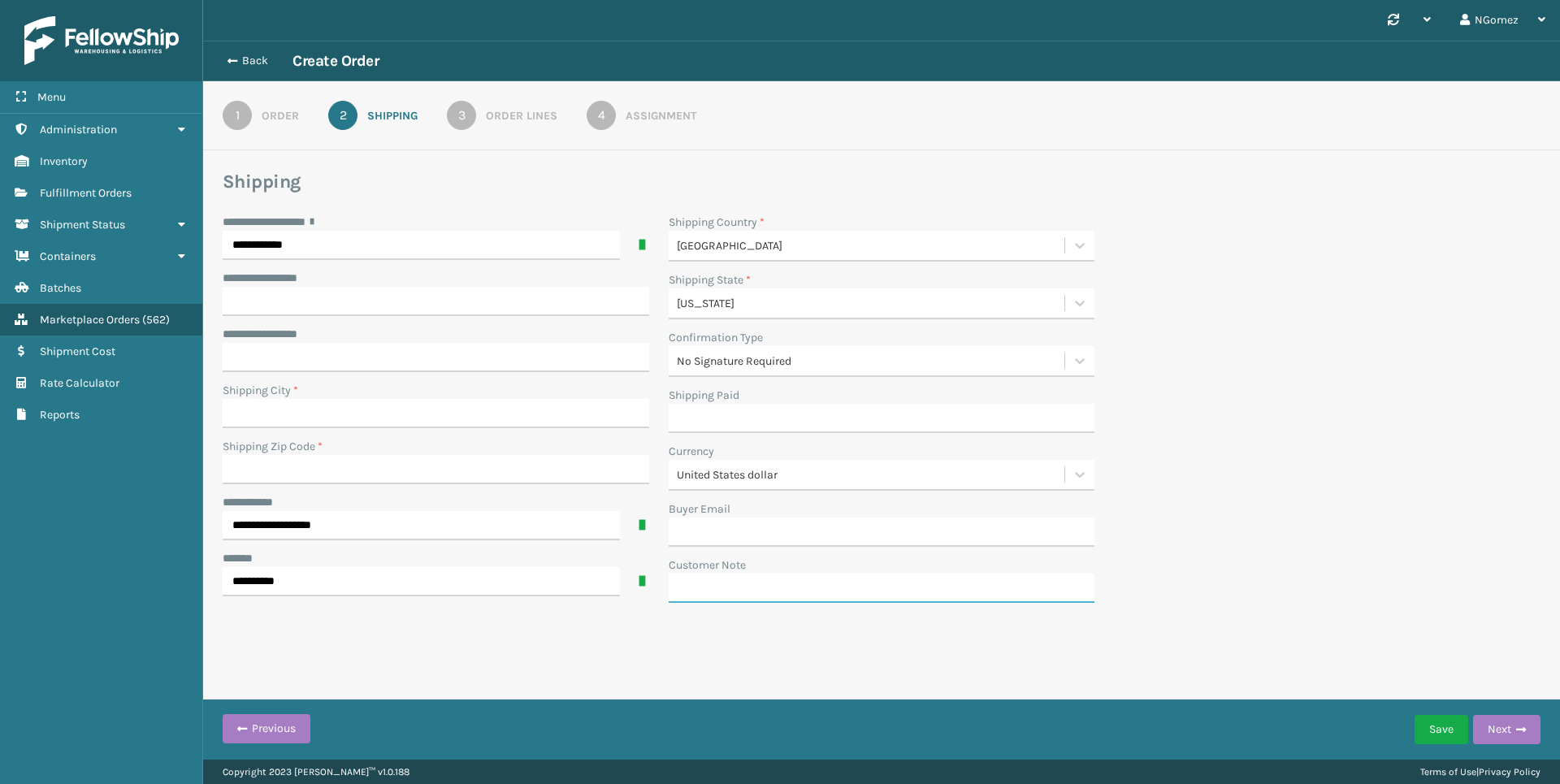
paste input "At the intercom, press the “Delivery” button and enter the code 927131"
type input "At the intercom, press the “Delivery” button and enter the code 927131"
click at [358, 303] on input "**********" at bounding box center [436, 301] width 427 height 29
paste input "********"
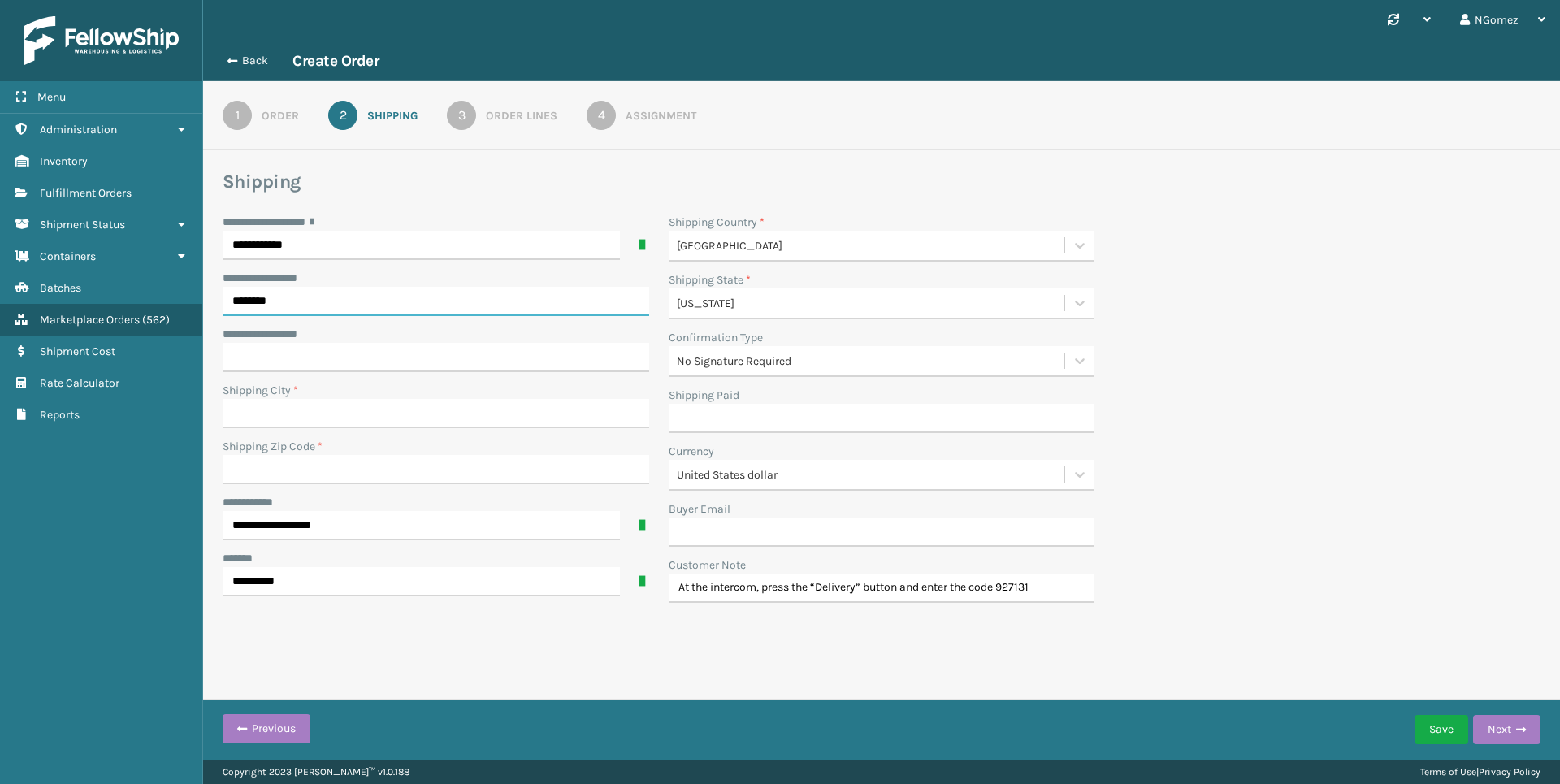
type input "********"
click at [324, 419] on input "Shipping City *" at bounding box center [436, 412] width 427 height 29
type input "[PERSON_NAME]"
click at [314, 449] on label "Shipping Zip Code *" at bounding box center [273, 445] width 100 height 17
click at [314, 454] on input "Shipping Zip Code *" at bounding box center [436, 468] width 427 height 29
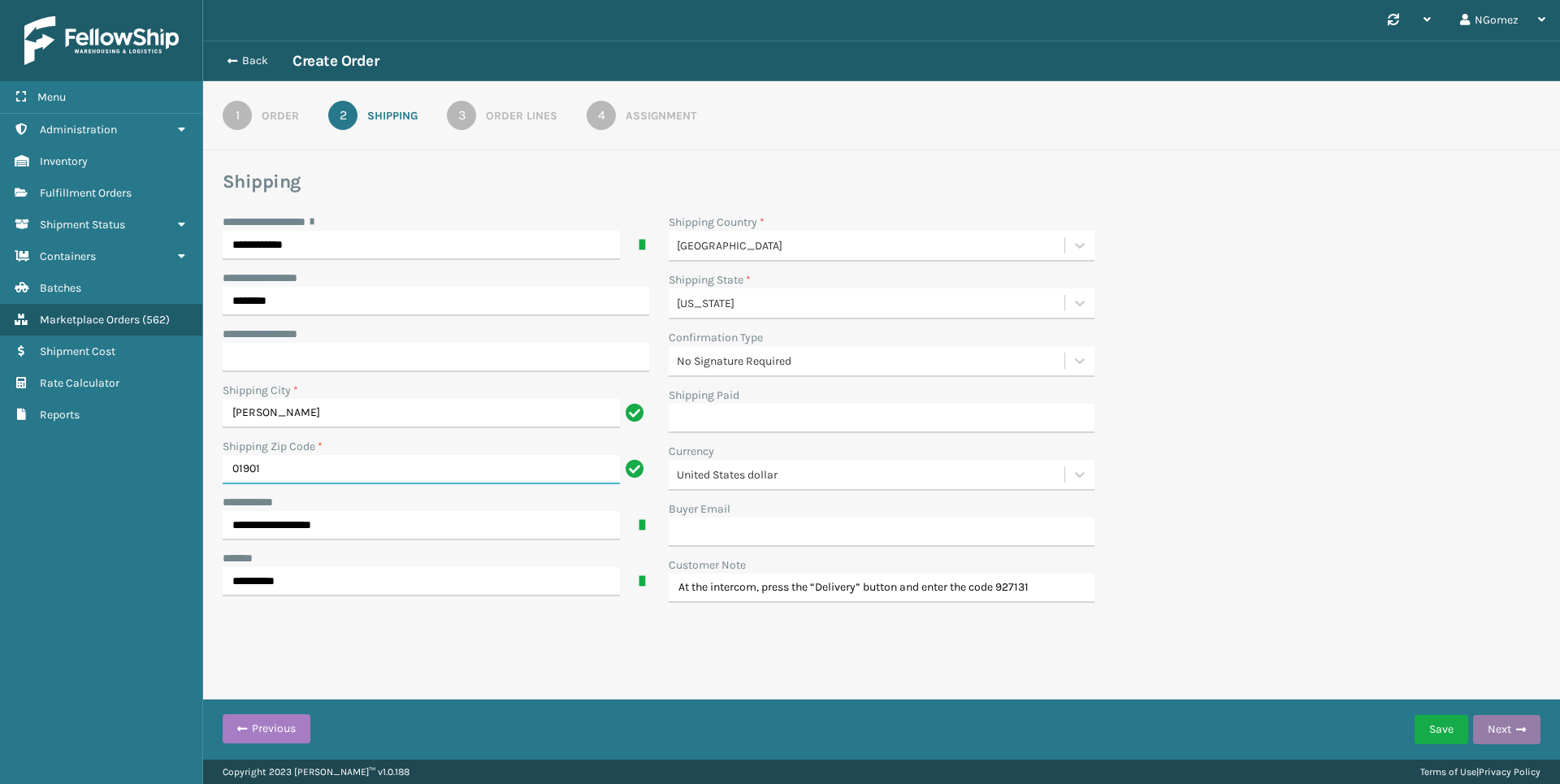
type input "01901"
click at [1516, 724] on span "button" at bounding box center [1521, 729] width 10 height 11
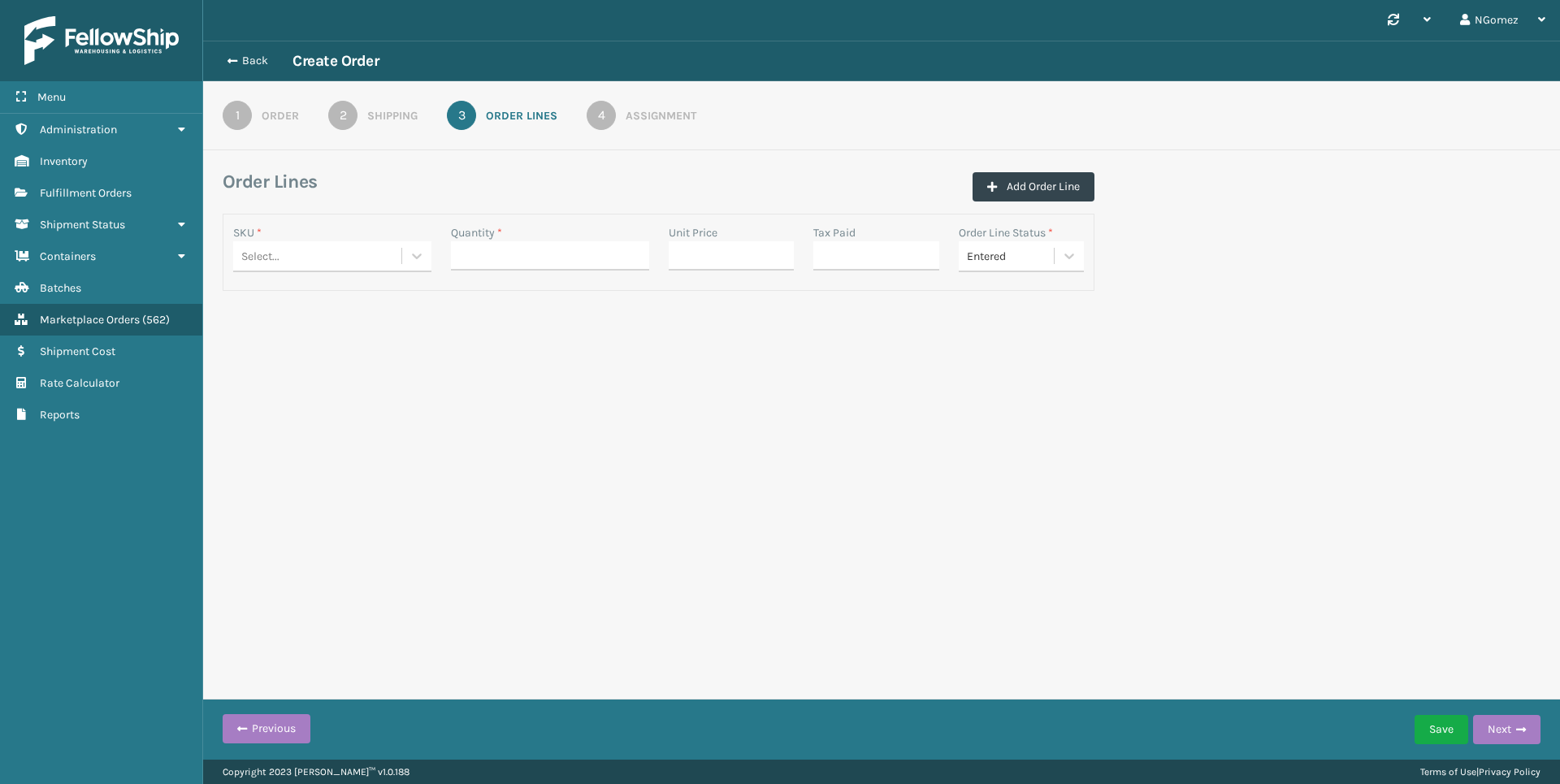
click at [278, 263] on div "Select..." at bounding box center [261, 256] width 38 height 17
type input "410168-803"
click at [337, 298] on div "410168-8030" at bounding box center [332, 297] width 198 height 30
click at [575, 252] on input "Quantity *" at bounding box center [550, 256] width 198 height 29
type input "1"
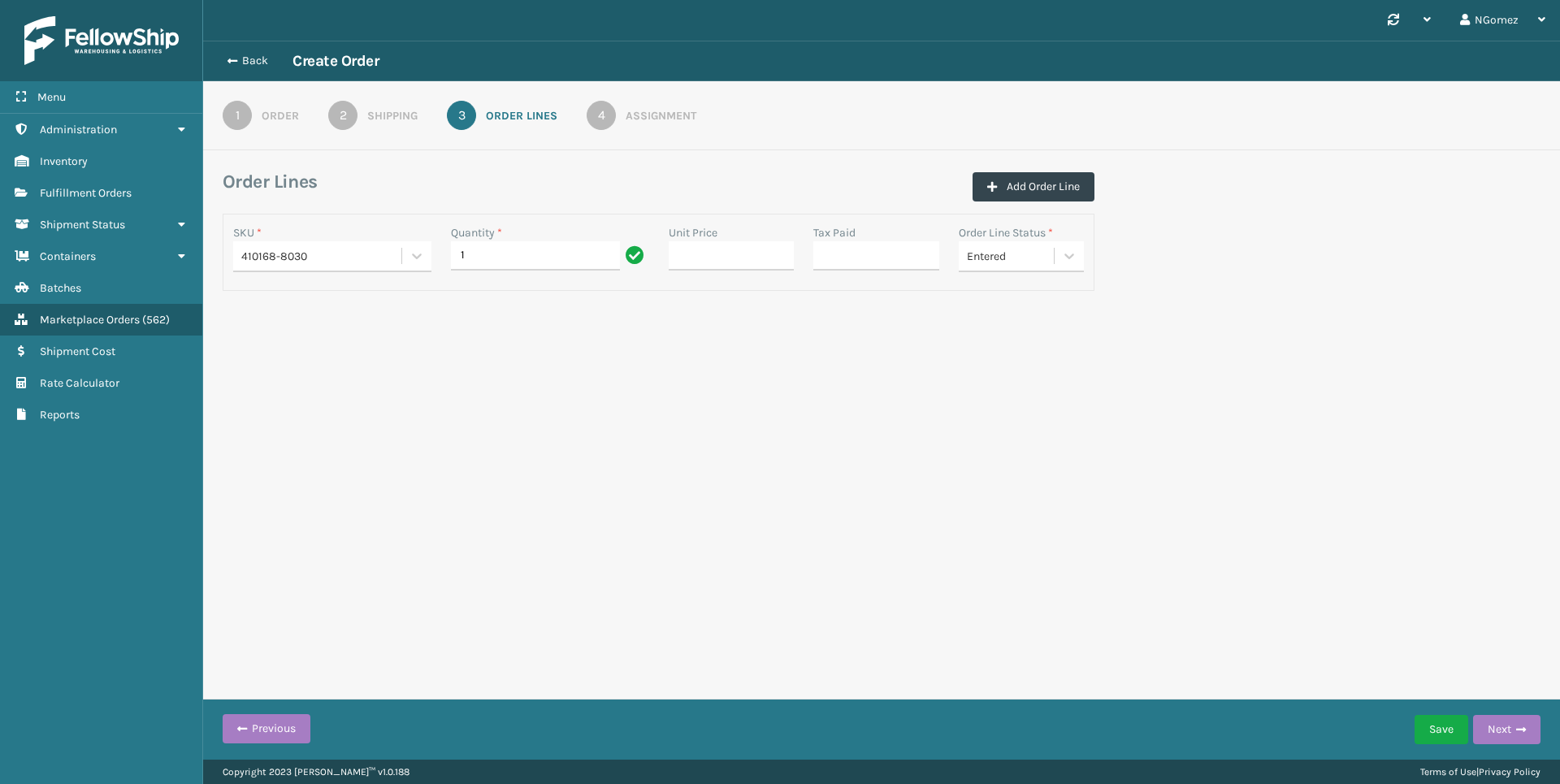
click at [790, 241] on div "Unit Price" at bounding box center [732, 232] width 126 height 17
click at [775, 247] on input "Unit Price" at bounding box center [732, 256] width 126 height 29
type input "0.00"
click at [820, 258] on input "Tax Paid" at bounding box center [876, 256] width 126 height 29
type input "0.00"
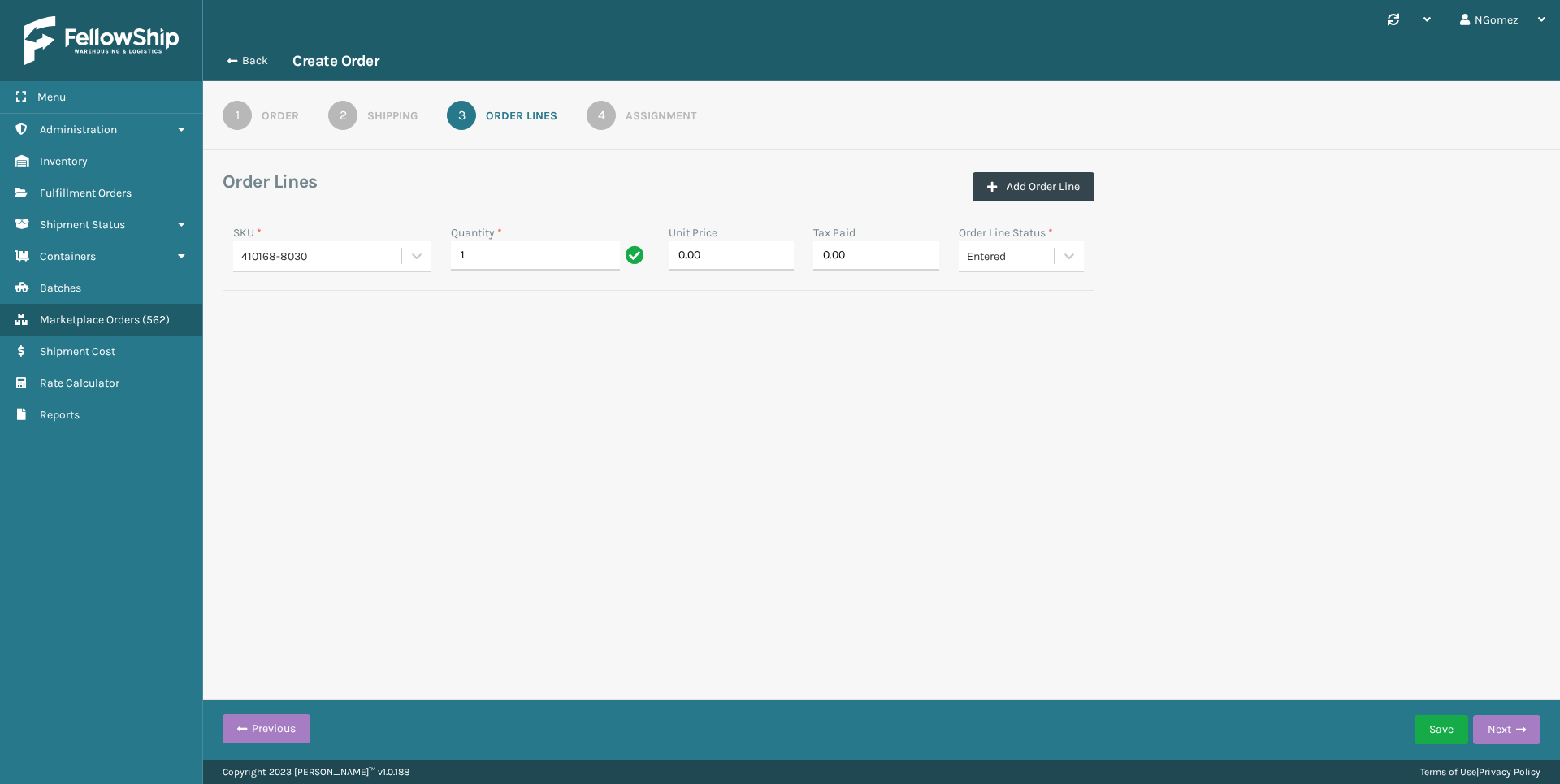
click at [1506, 715] on button "Next" at bounding box center [1506, 729] width 67 height 29
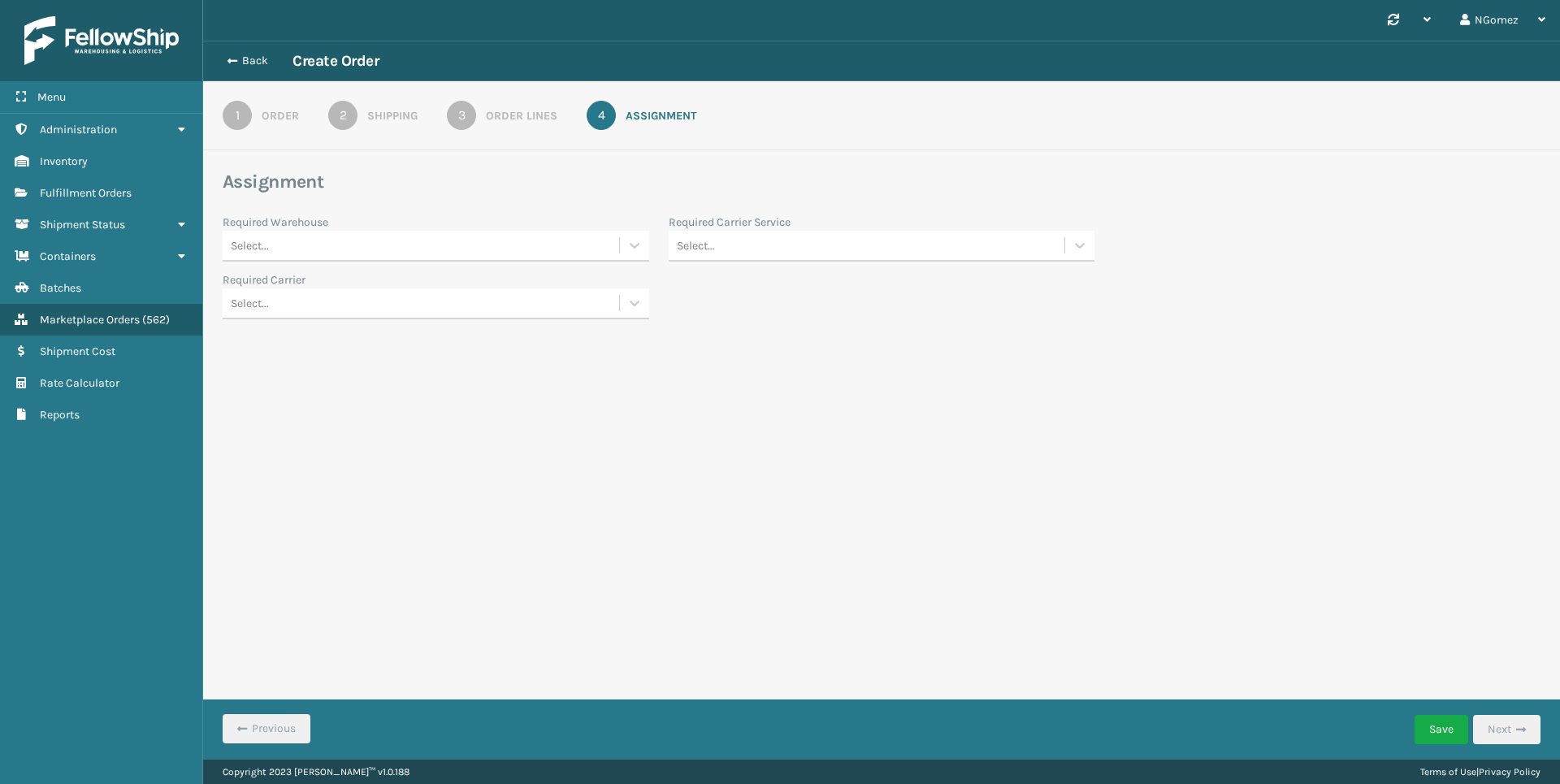
click at [368, 249] on div "Select..." at bounding box center [421, 246] width 397 height 27
click at [488, 241] on div "Select..." at bounding box center [421, 246] width 397 height 27
click at [312, 433] on div "[US_STATE] (TF Fulfillment)" at bounding box center [436, 436] width 427 height 30
click at [863, 259] on div "Select..." at bounding box center [881, 246] width 427 height 31
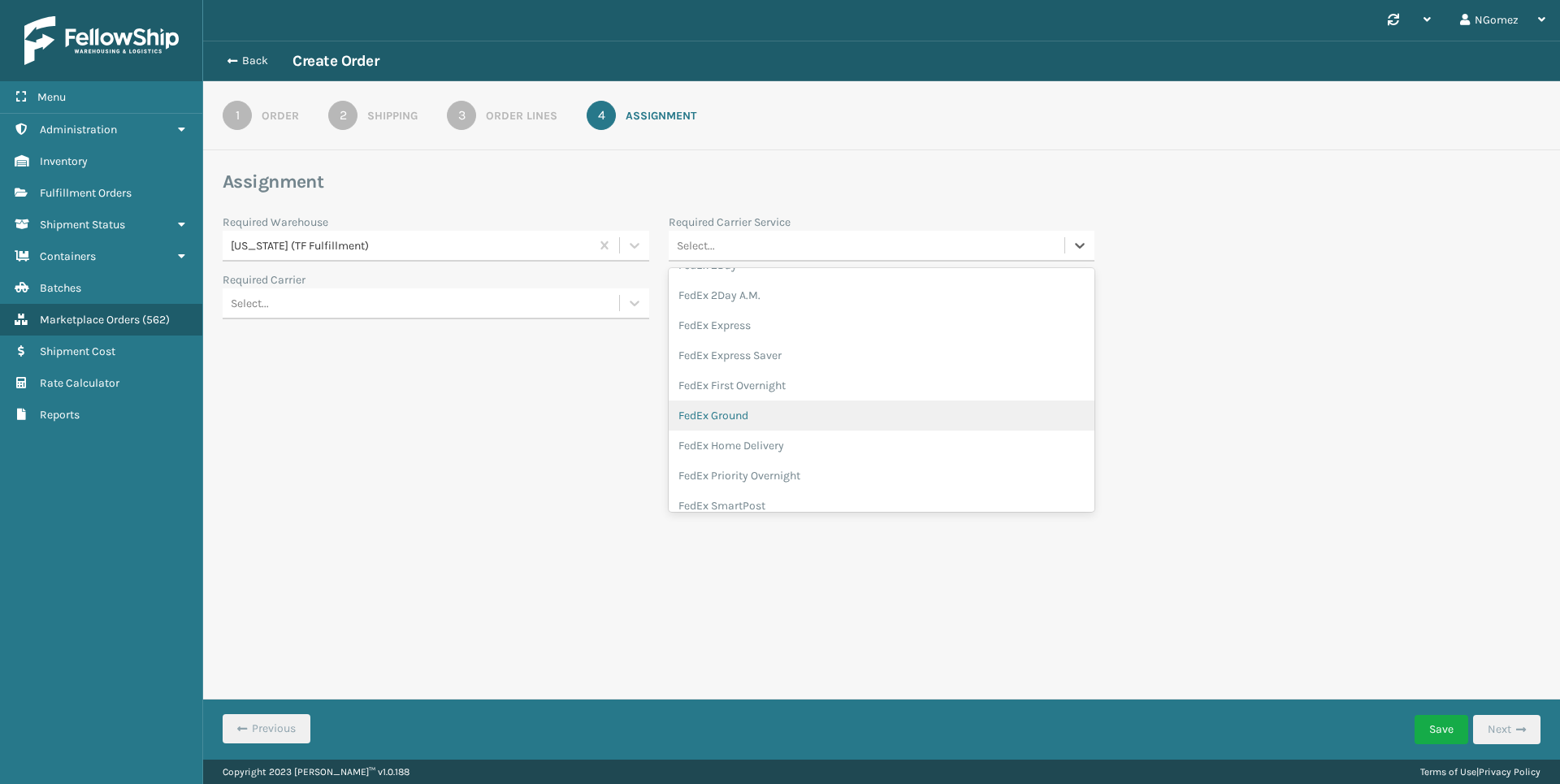
click at [767, 414] on div "FedEx Ground" at bounding box center [881, 415] width 427 height 30
click at [1451, 729] on button "Save" at bounding box center [1442, 729] width 54 height 29
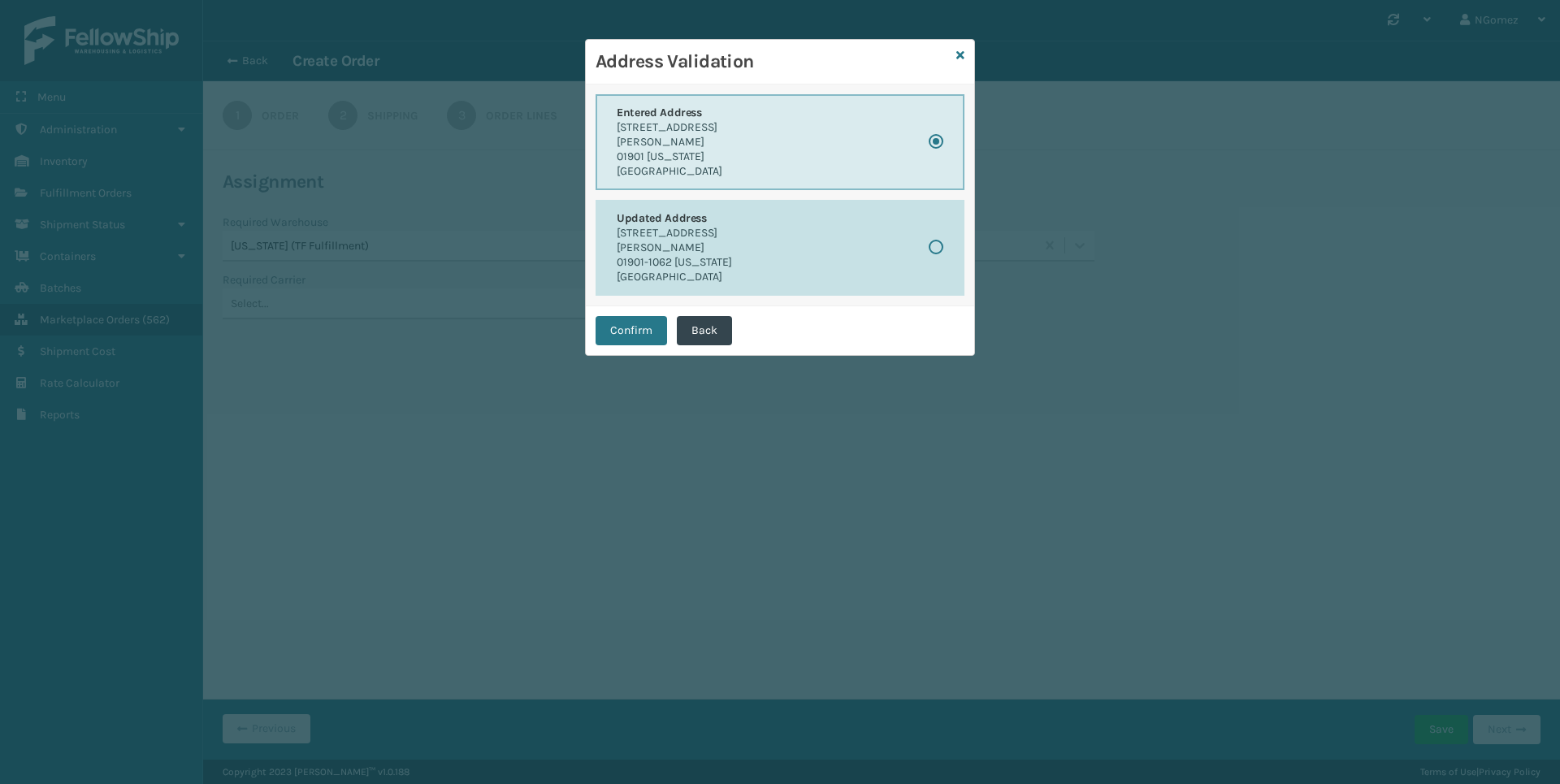
click at [798, 253] on button "Updated Address [STREET_ADDRESS][PERSON_NAME][US_STATE]" at bounding box center [780, 248] width 369 height 96
radio input "false"
radio input "true"
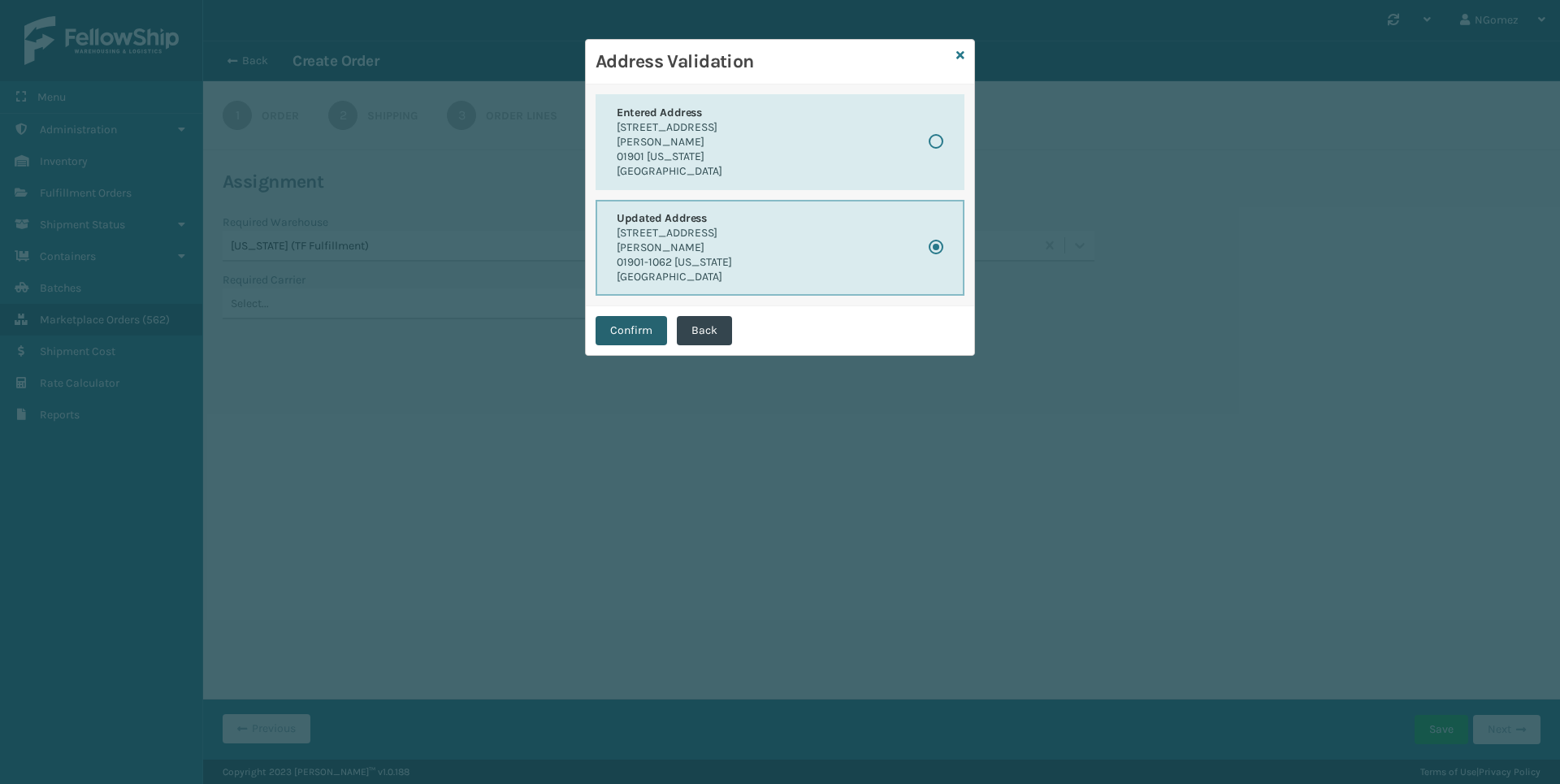
click at [632, 324] on button "Confirm" at bounding box center [632, 330] width 72 height 29
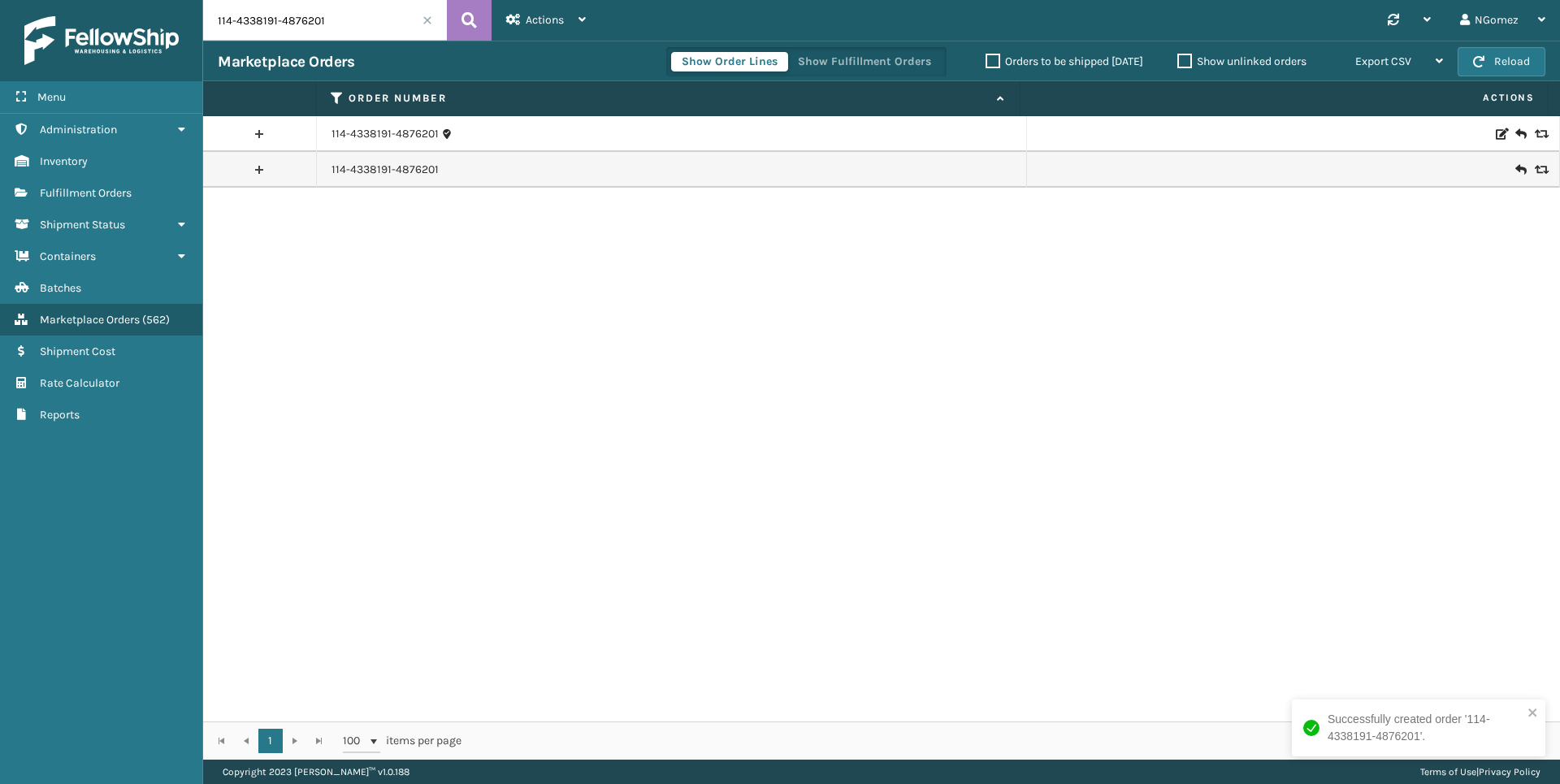
click at [265, 17] on input "114-4338191-4876201" at bounding box center [325, 20] width 244 height 41
paste input "113-0743138-8033843"
type input "113-0743138-8033843"
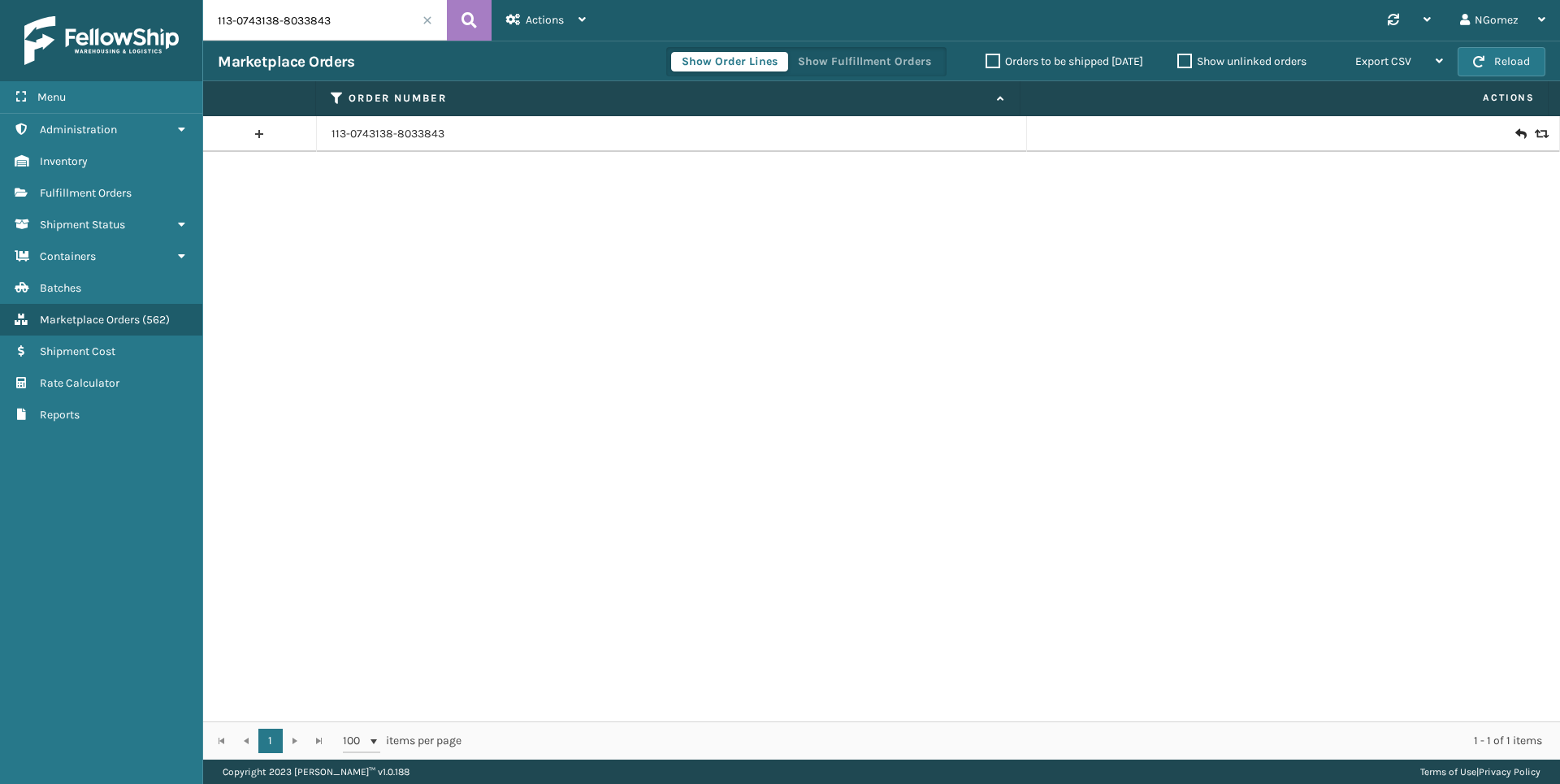
click at [1516, 137] on icon at bounding box center [1521, 134] width 10 height 16
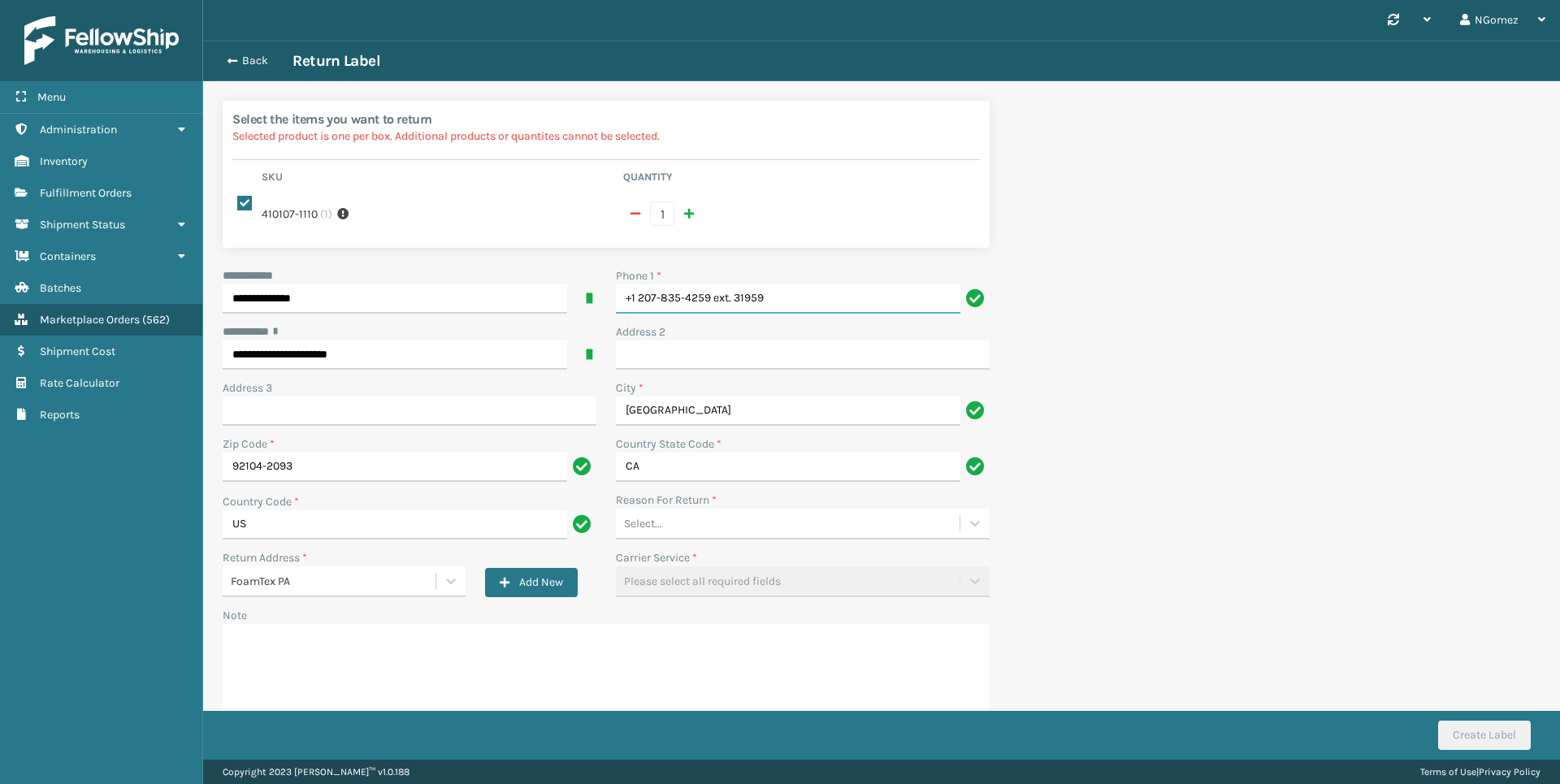
drag, startPoint x: 861, startPoint y: 298, endPoint x: 712, endPoint y: 303, distance: 149.1
click at [712, 303] on input "+1 207-835-4259 ext. 31959" at bounding box center [787, 299] width 345 height 29
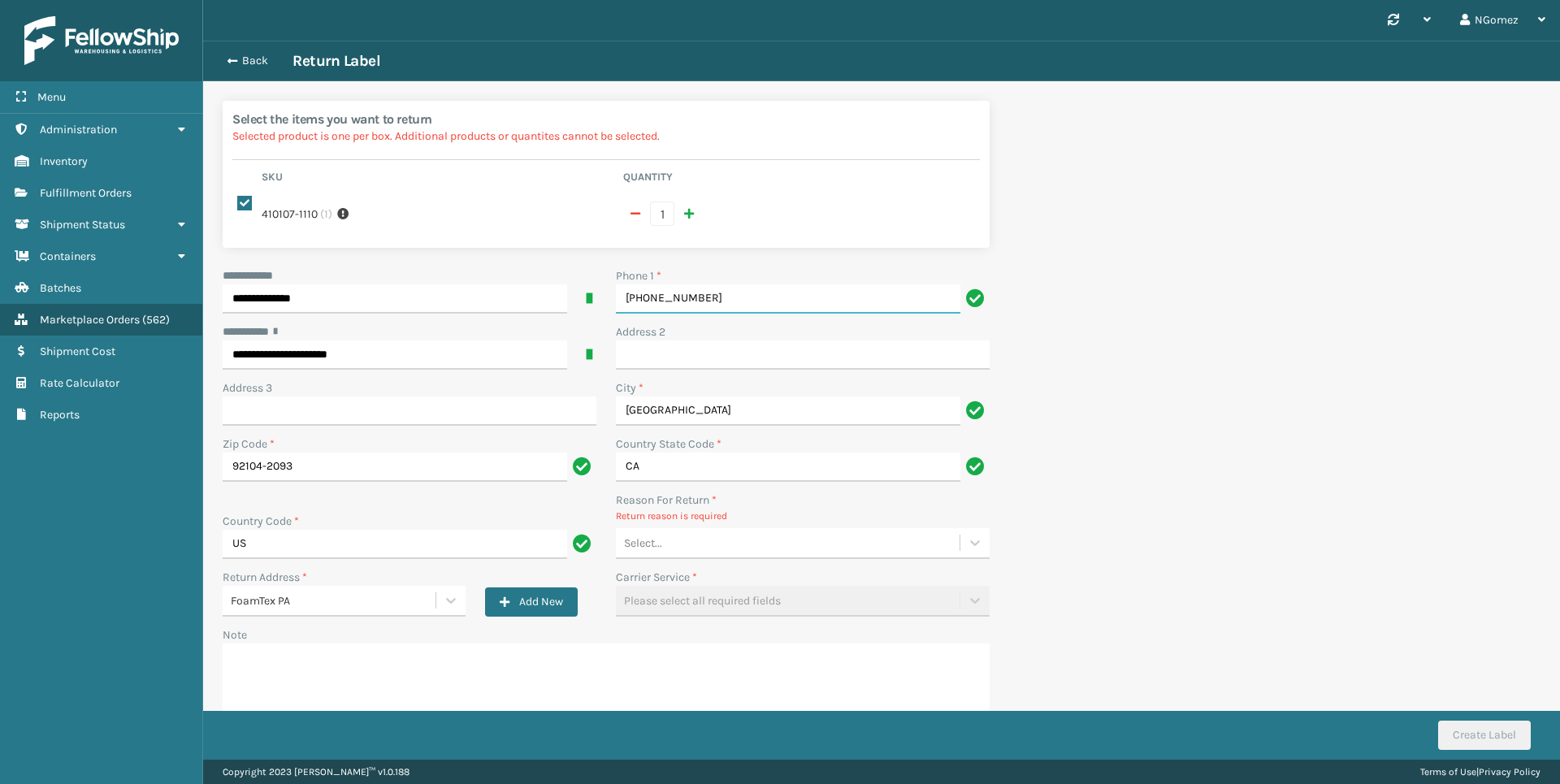
type input "[PHONE_NUMBER]"
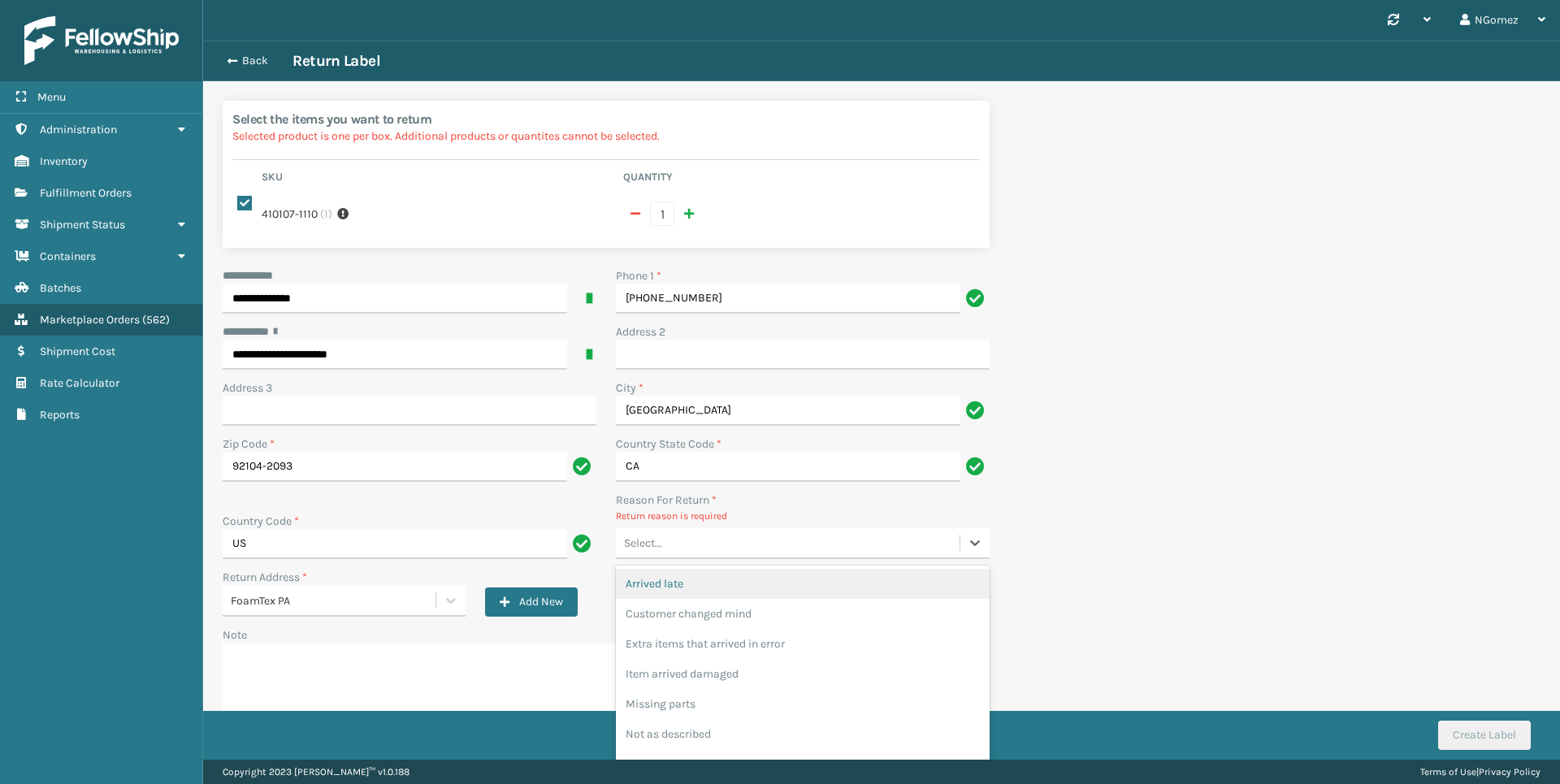
click at [705, 545] on div "Select..." at bounding box center [787, 542] width 344 height 27
click at [725, 615] on div "Customer changed mind" at bounding box center [802, 613] width 374 height 30
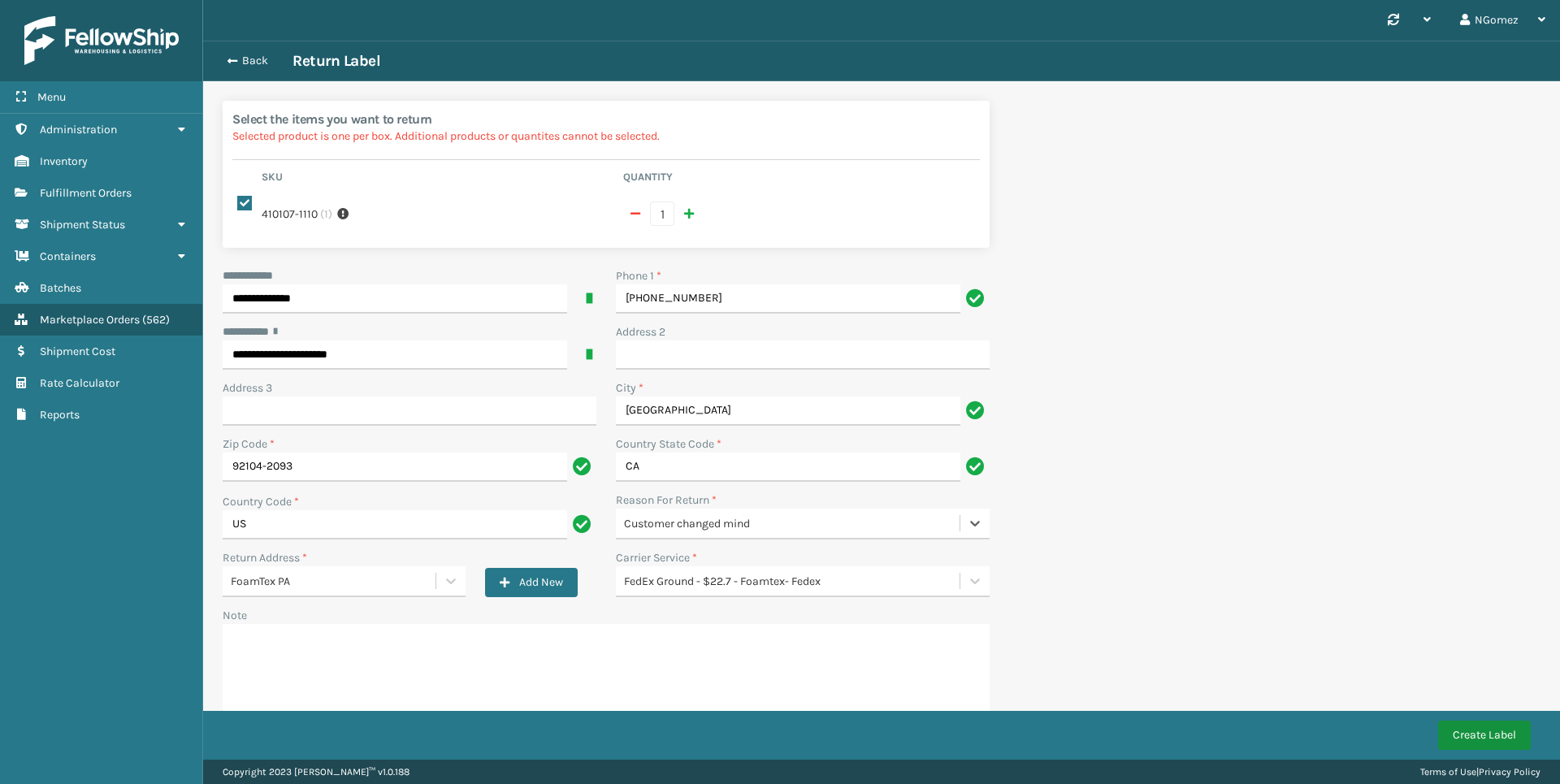
click at [1480, 730] on button "Create Label" at bounding box center [1484, 734] width 93 height 29
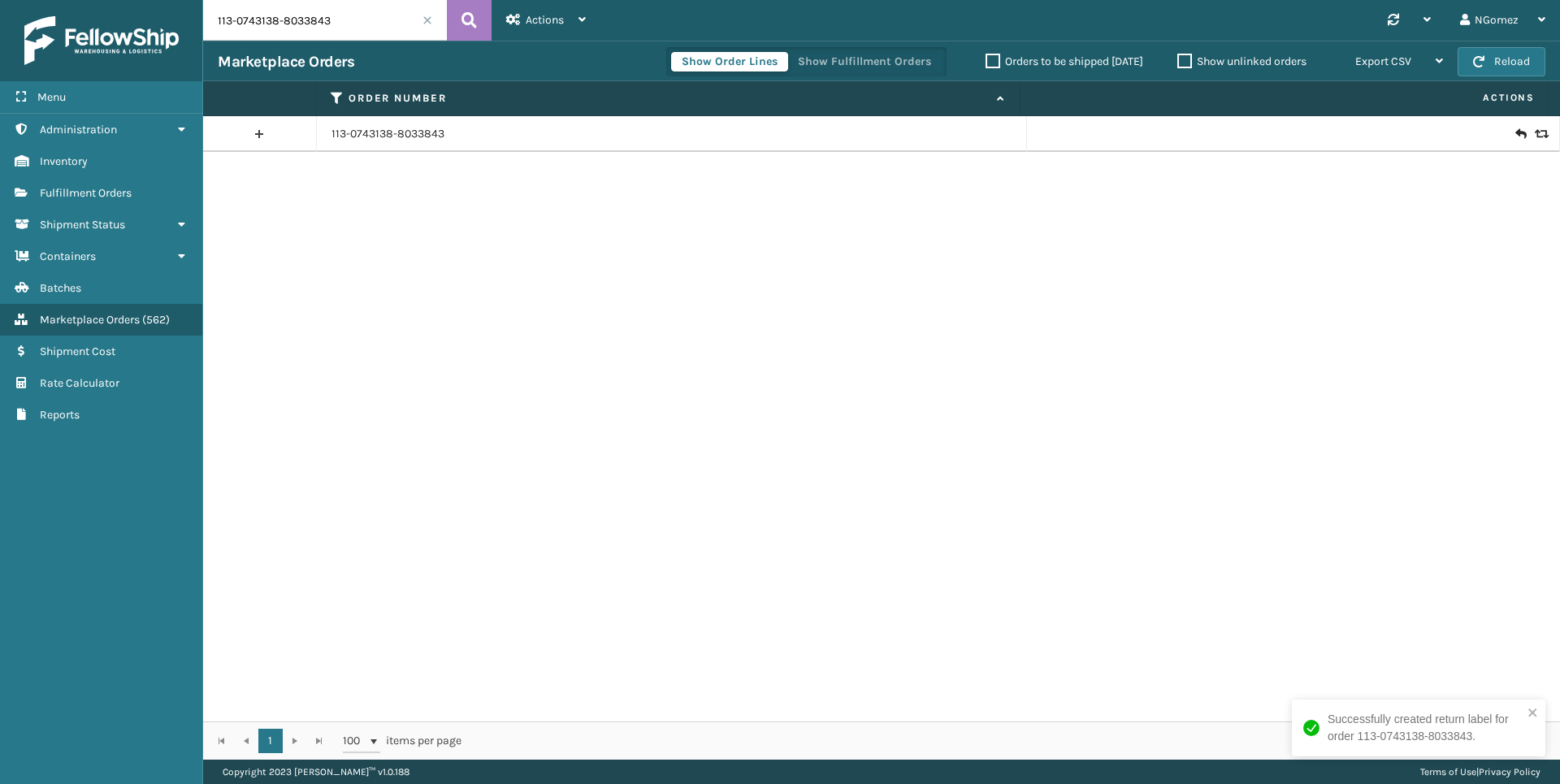
click at [250, 33] on input "113-0743138-8033843" at bounding box center [325, 20] width 244 height 41
click at [116, 202] on link "Fulfillment Orders" at bounding box center [101, 193] width 202 height 32
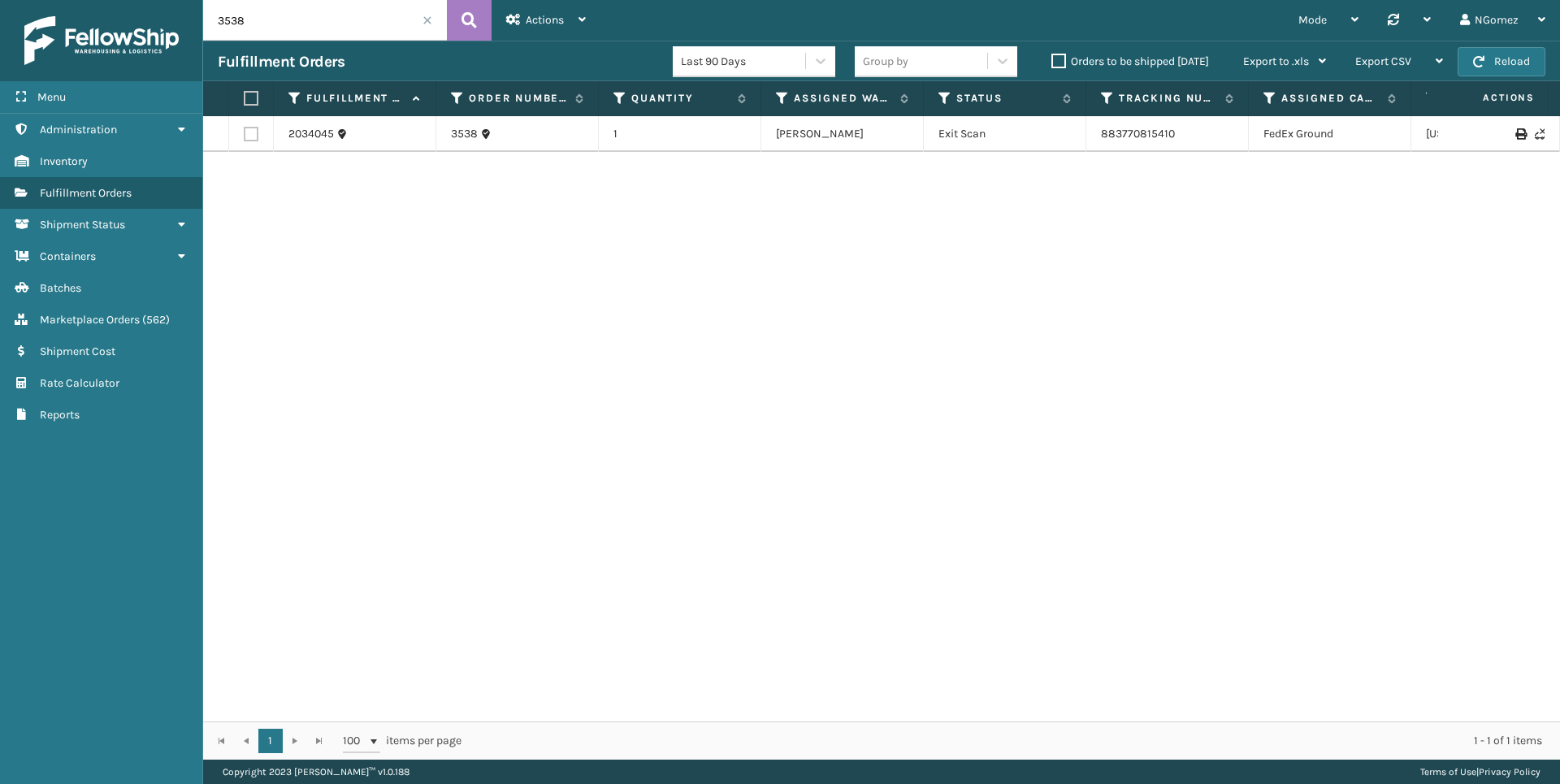
click at [252, 41] on div "Fulfillment Orders Last 90 Days Group by Orders to be shipped [DATE] Export to …" at bounding box center [881, 61] width 1357 height 41
click at [259, 24] on input "3538" at bounding box center [325, 20] width 244 height 41
paste input "114-4338191-4876201"
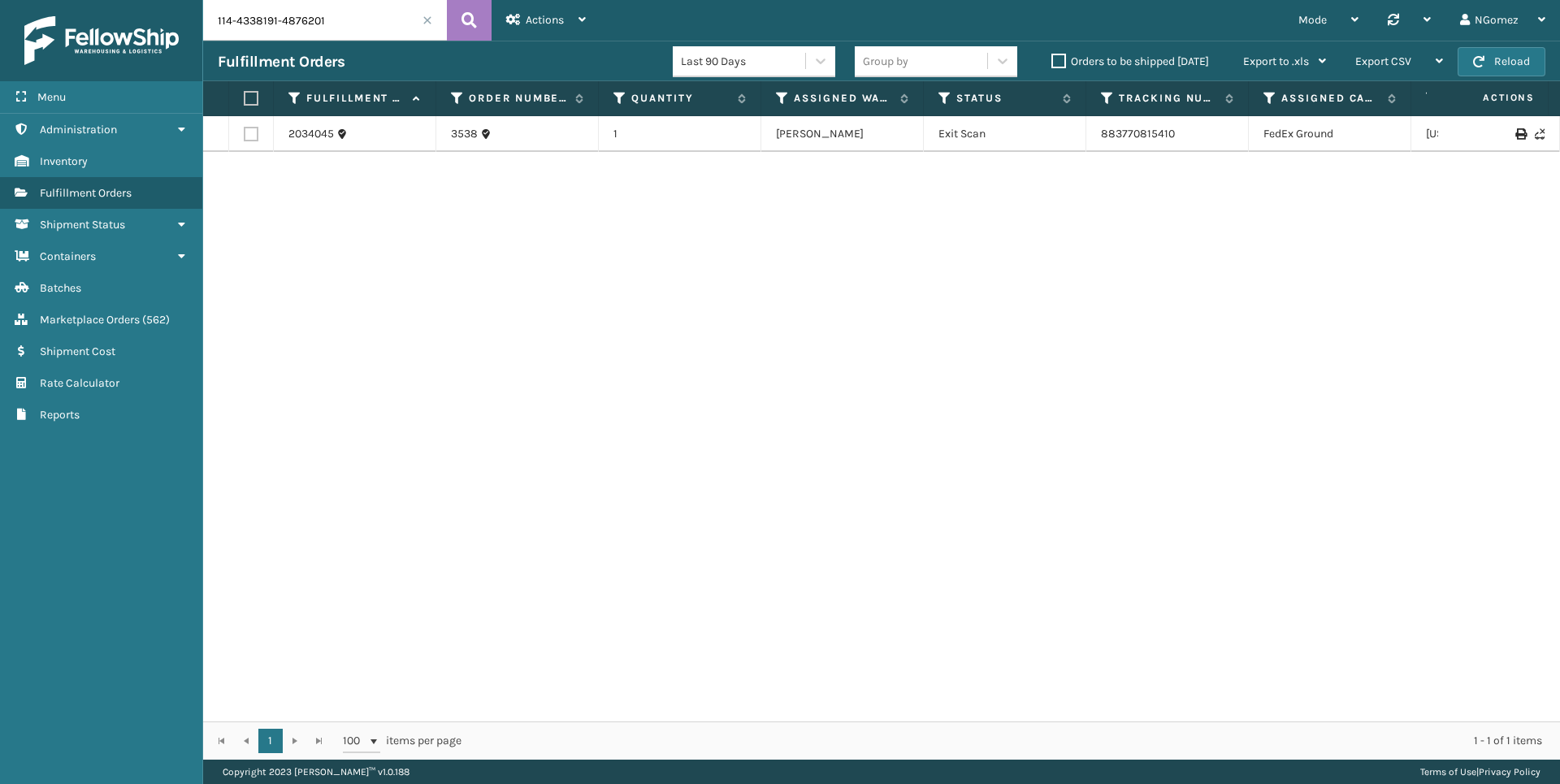
type input "114-4338191-4876201"
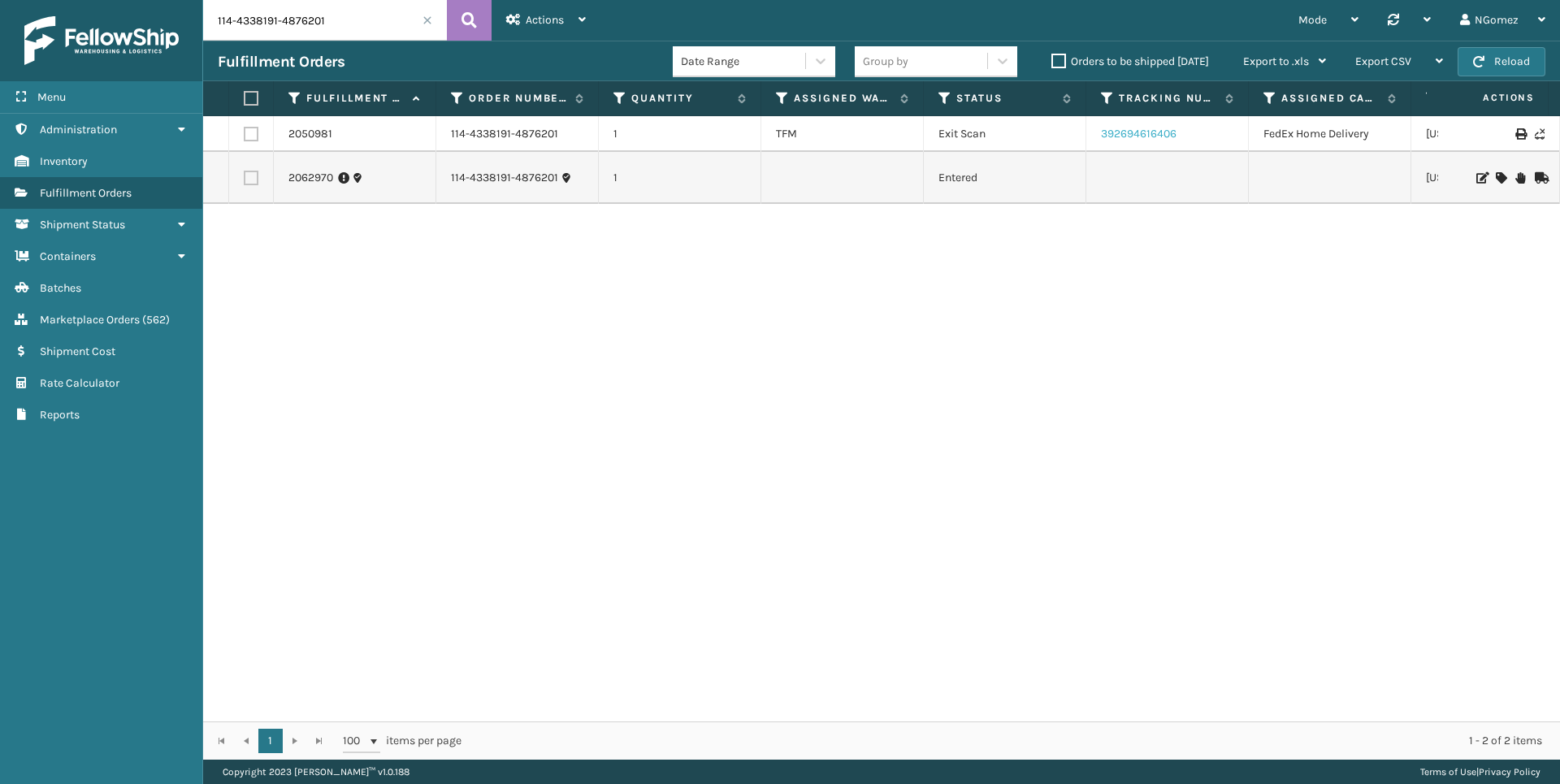
click at [1147, 135] on link "392694616406" at bounding box center [1139, 134] width 76 height 14
